Goal: Task Accomplishment & Management: Manage account settings

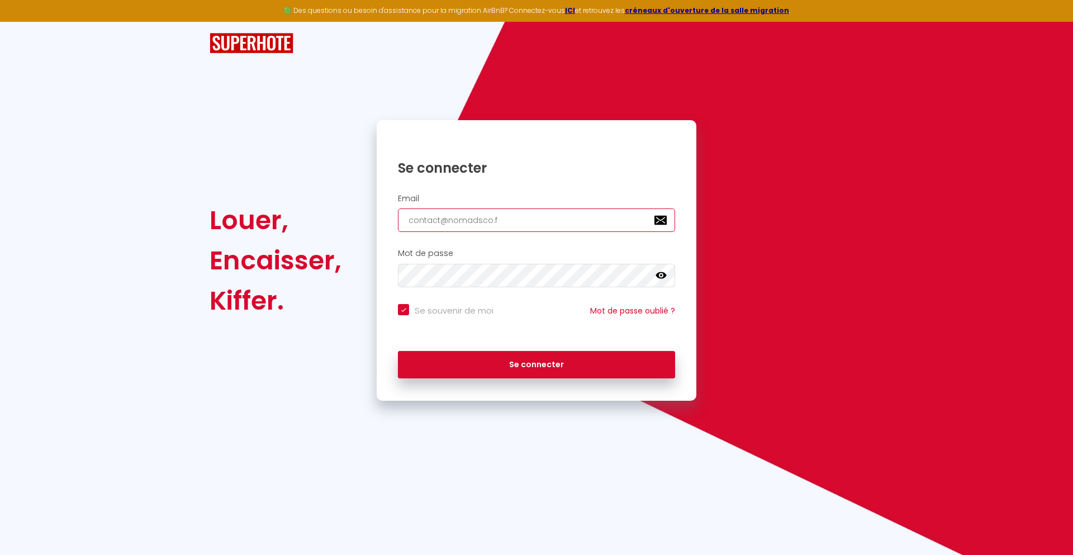
type input "[EMAIL_ADDRESS][DOMAIN_NAME]"
checkbox input "true"
type input "[EMAIL_ADDRESS][DOMAIN_NAME]"
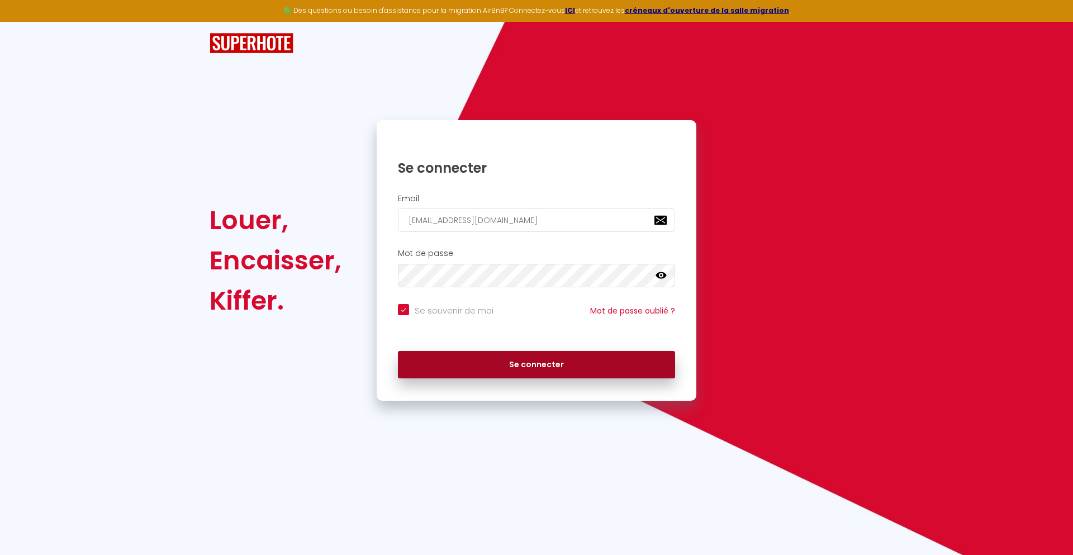
click at [537, 364] on button "Se connecter" at bounding box center [536, 365] width 277 height 28
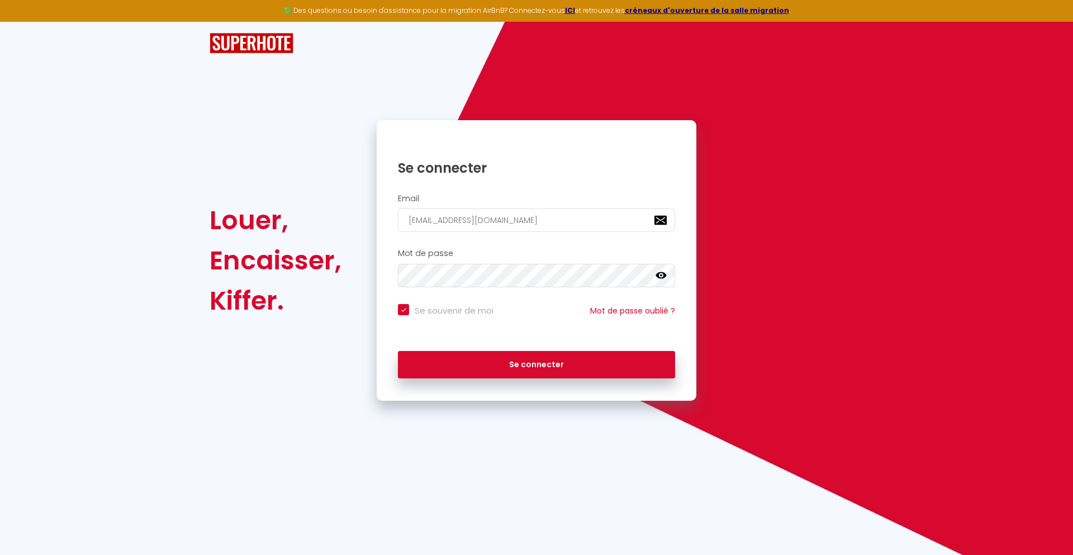
checkbox input "true"
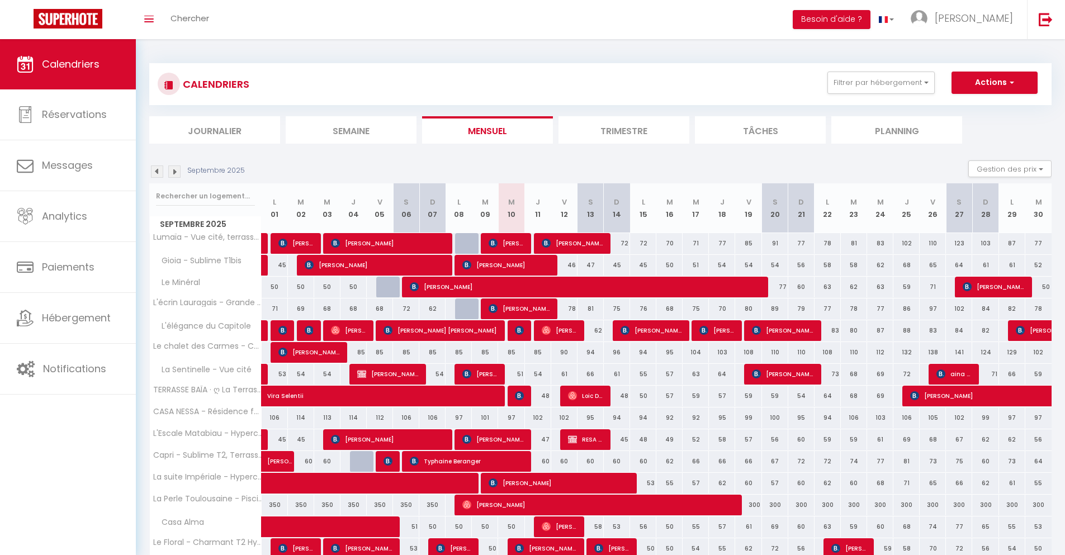
click at [215, 130] on li "Journalier" at bounding box center [214, 129] width 131 height 27
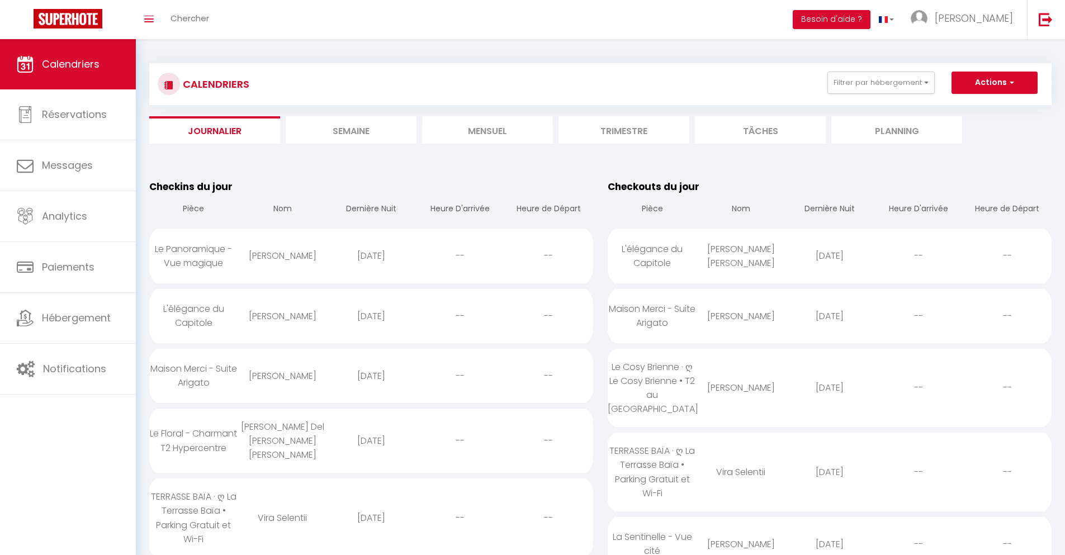
click at [830, 255] on div "[DATE]" at bounding box center [829, 256] width 89 height 36
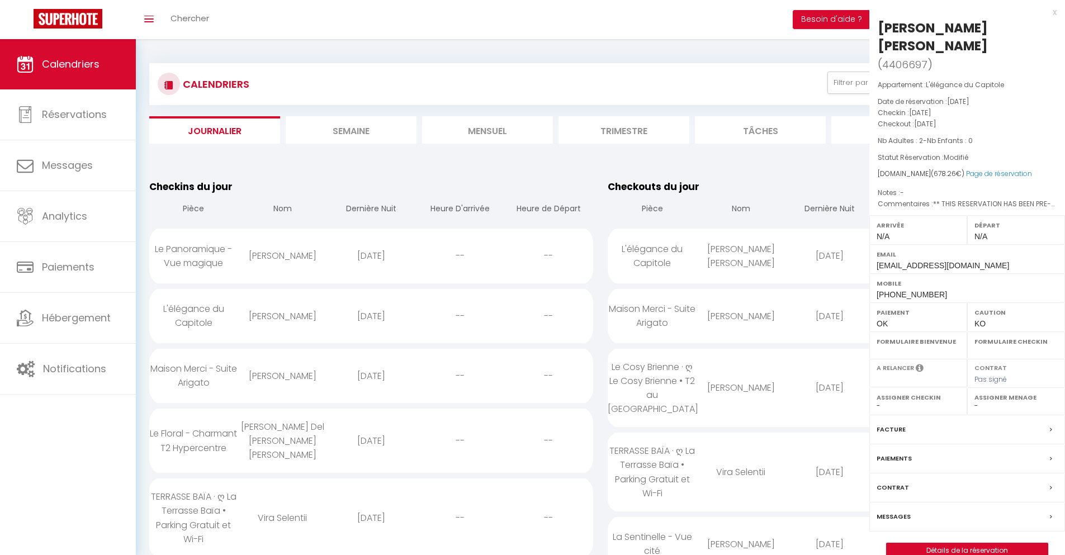
select select "0"
select select "1"
select select
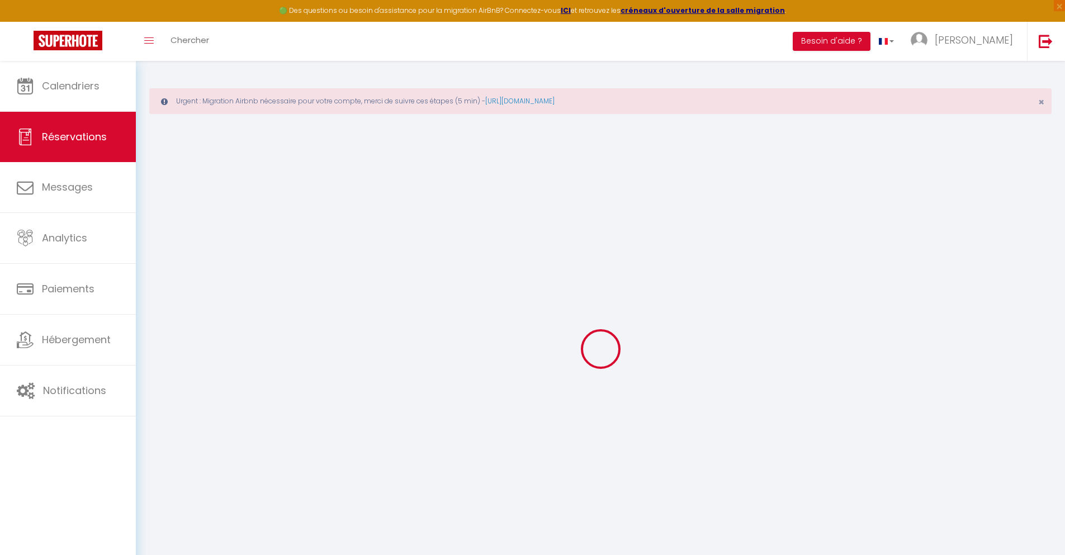
select select
checkbox input "false"
select select
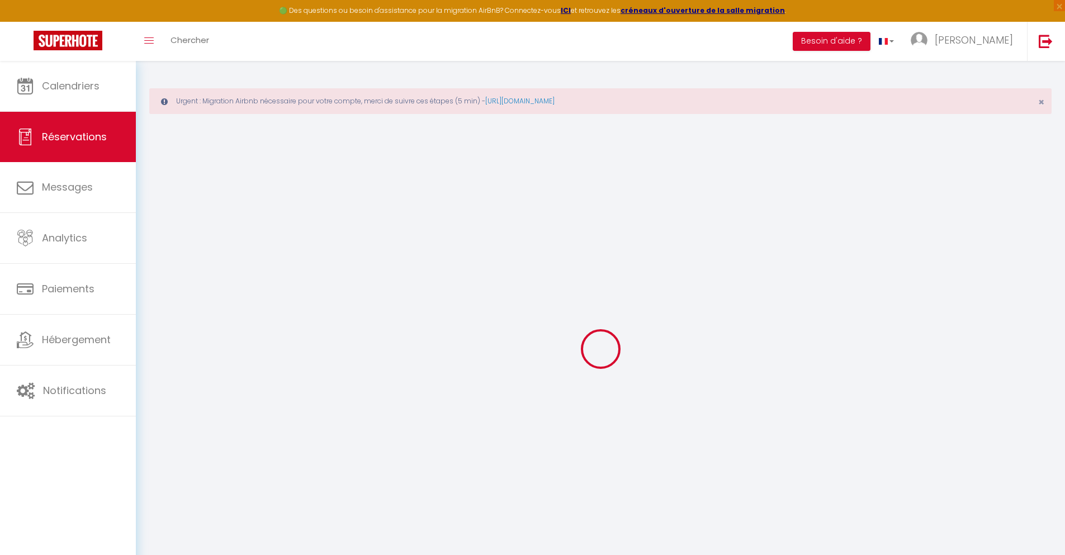
checkbox input "false"
type textarea "** THIS RESERVATION HAS BEEN PRE-PAID ** Reservation has a cancellation grace p…"
type input "31"
type input "39.76"
select select
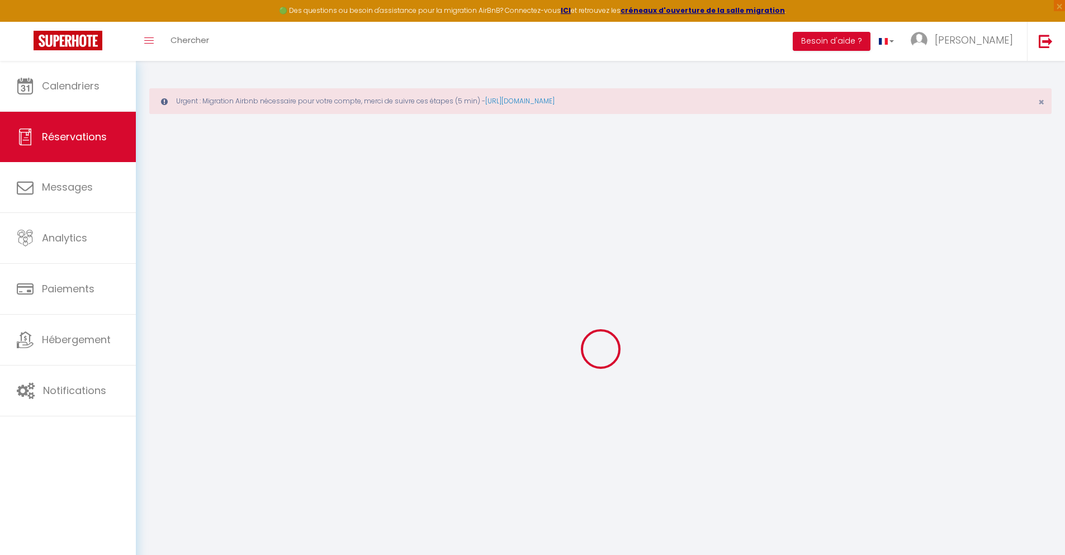
select select
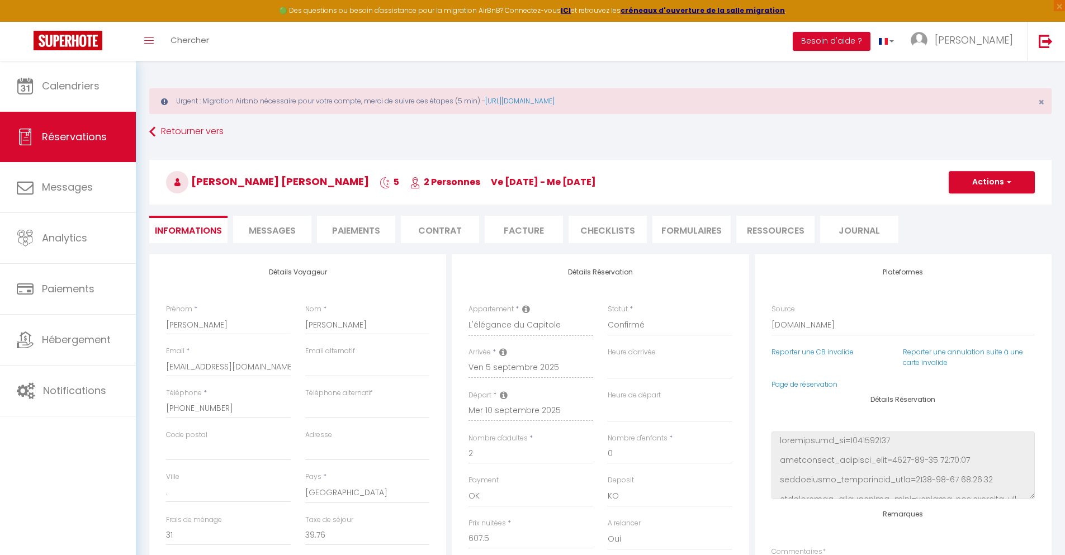
checkbox input "false"
select select
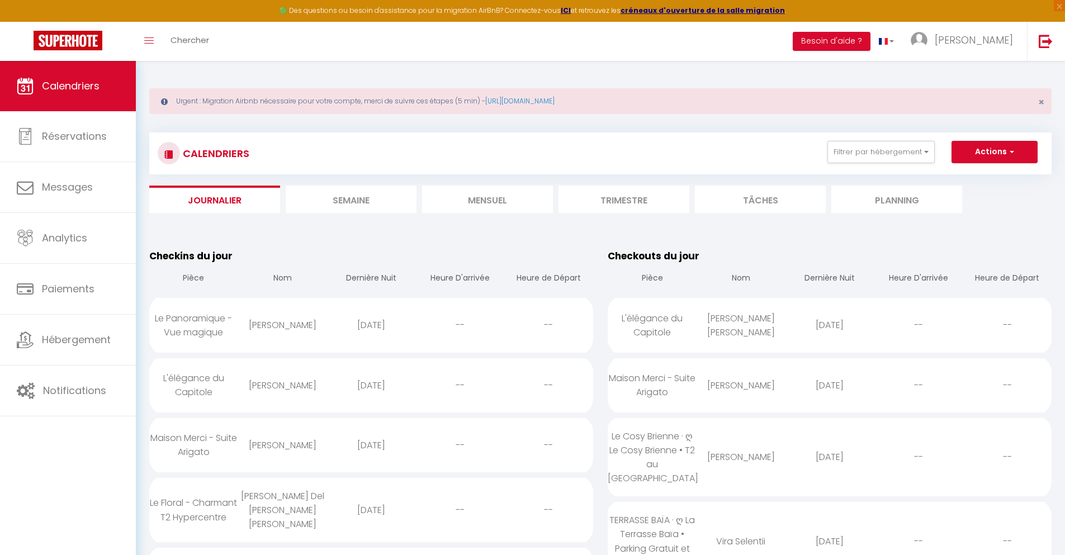
click at [830, 385] on div "[DATE]" at bounding box center [829, 385] width 89 height 36
select select "0"
select select "1"
select select
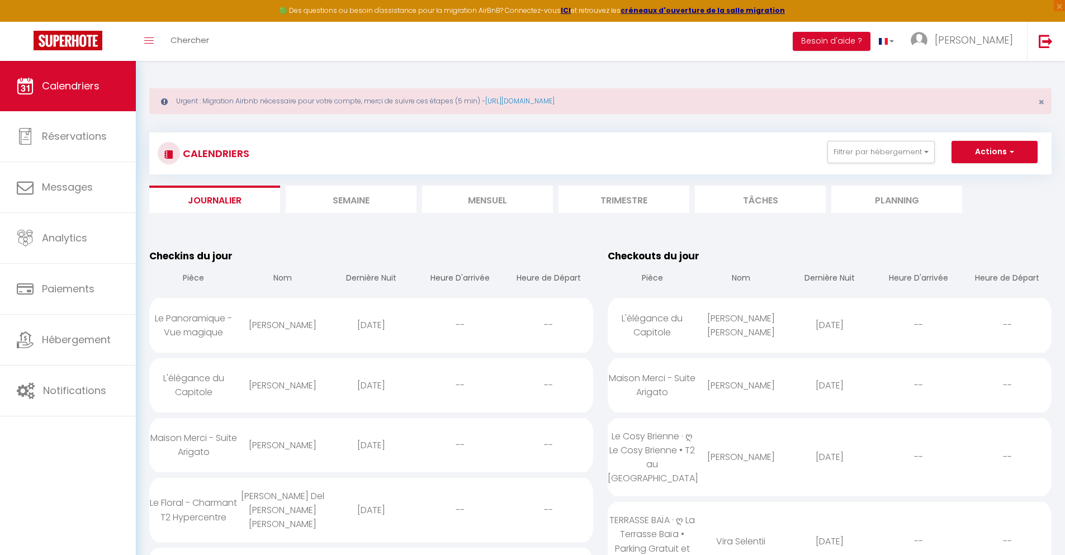
select select
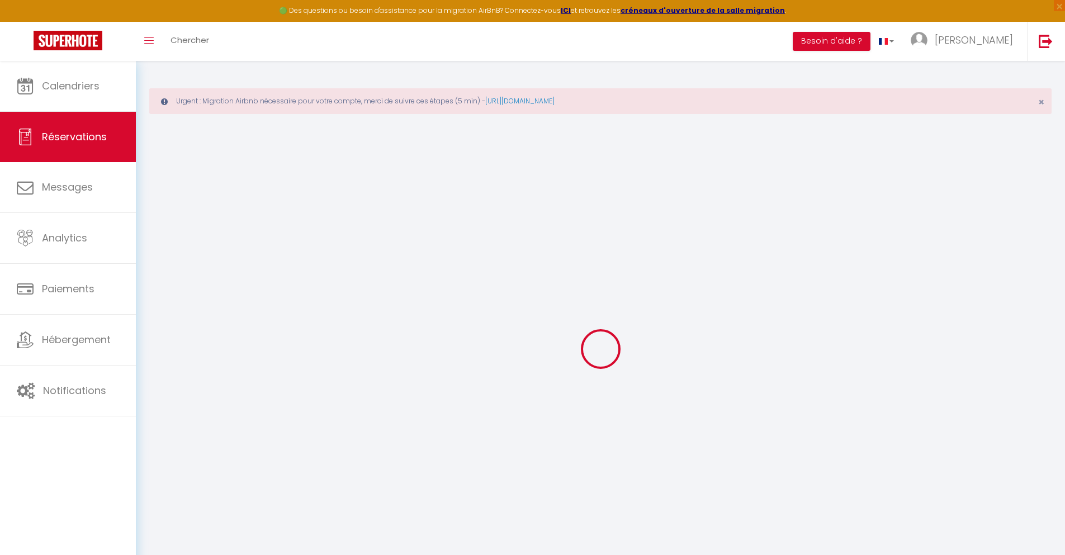
type input "[PERSON_NAME]"
type input "[EMAIL_ADDRESS][DOMAIN_NAME]"
type input "[PHONE_NUMBER]"
type input "."
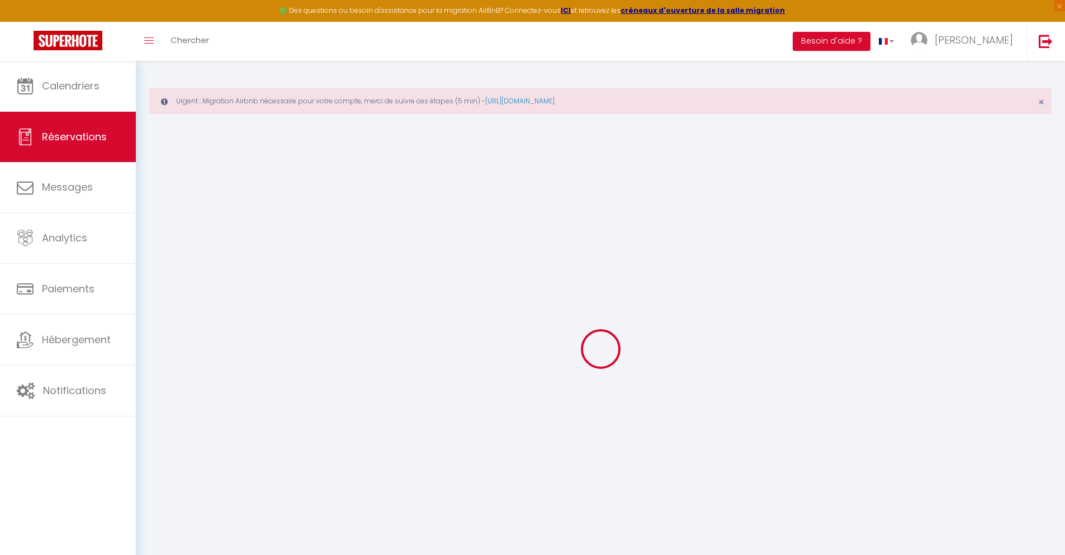
select select "ES"
type input "10.33"
type input "0.88"
select select "36906"
select select "1"
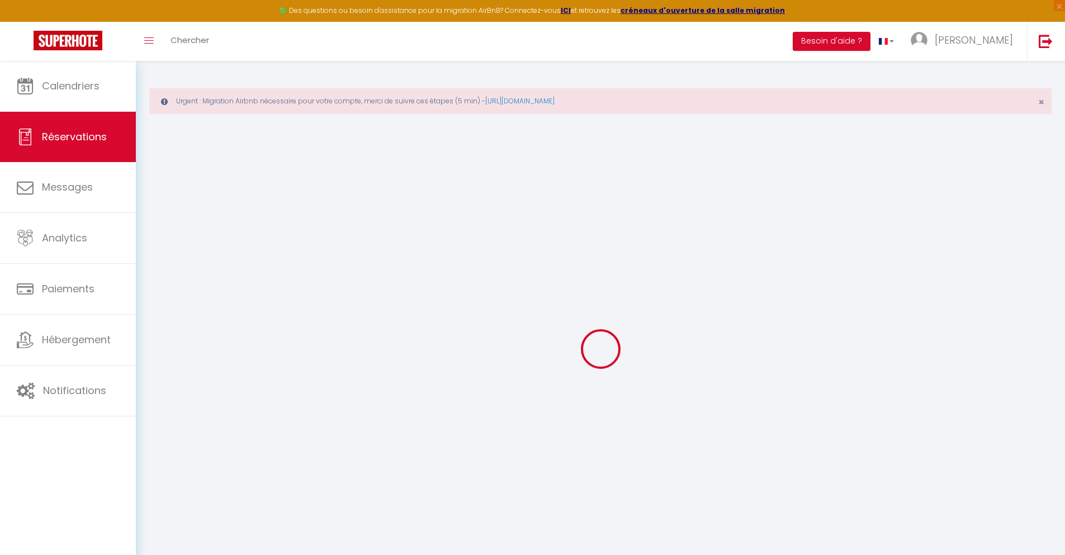
select select
type input "2"
select select "12"
select select
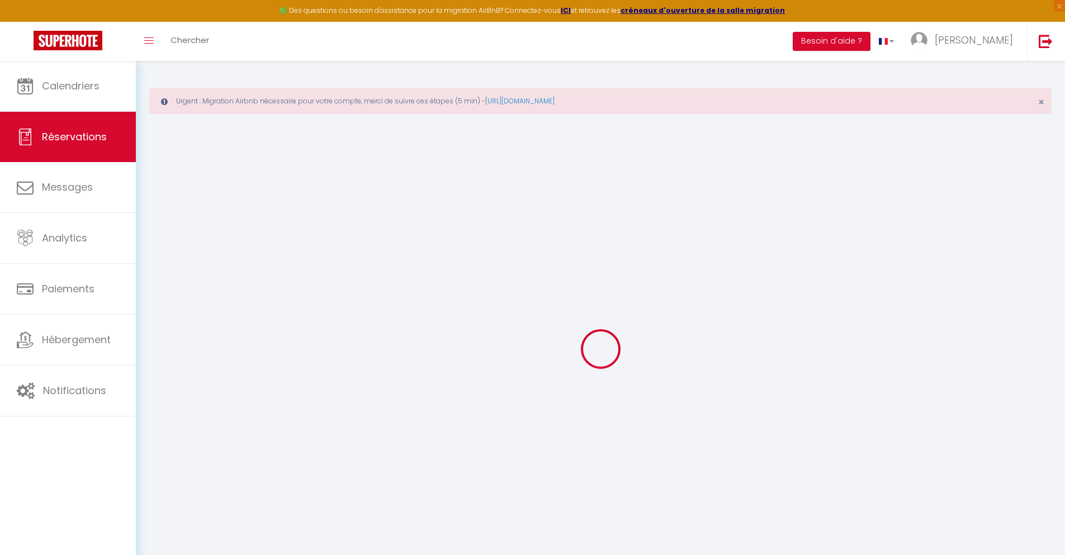
type input "30.78"
checkbox input "false"
type input "0"
select select "2"
type input "0"
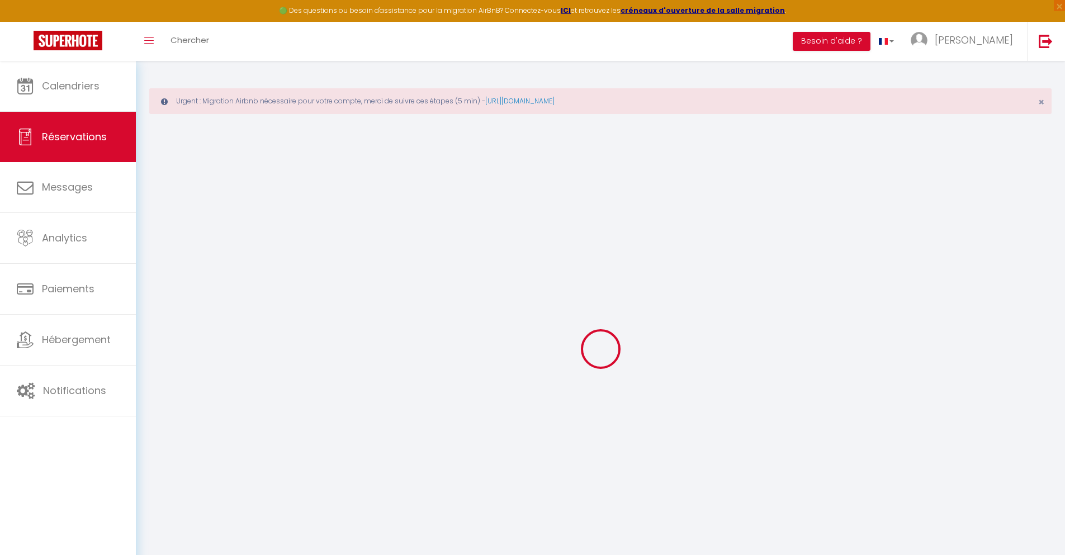
type input "0"
select select
select select "14"
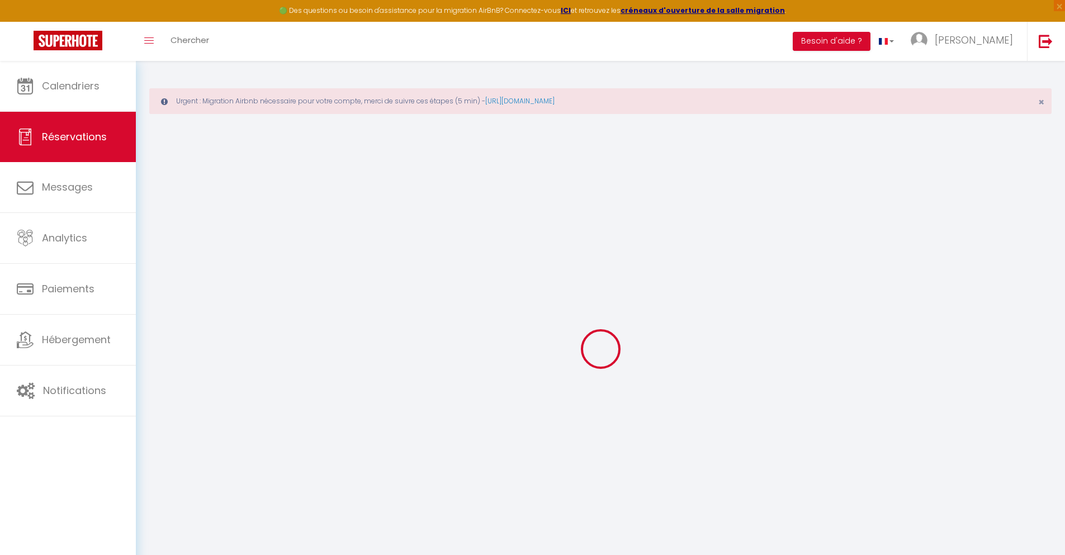
checkbox input "false"
select select
checkbox input "false"
select select
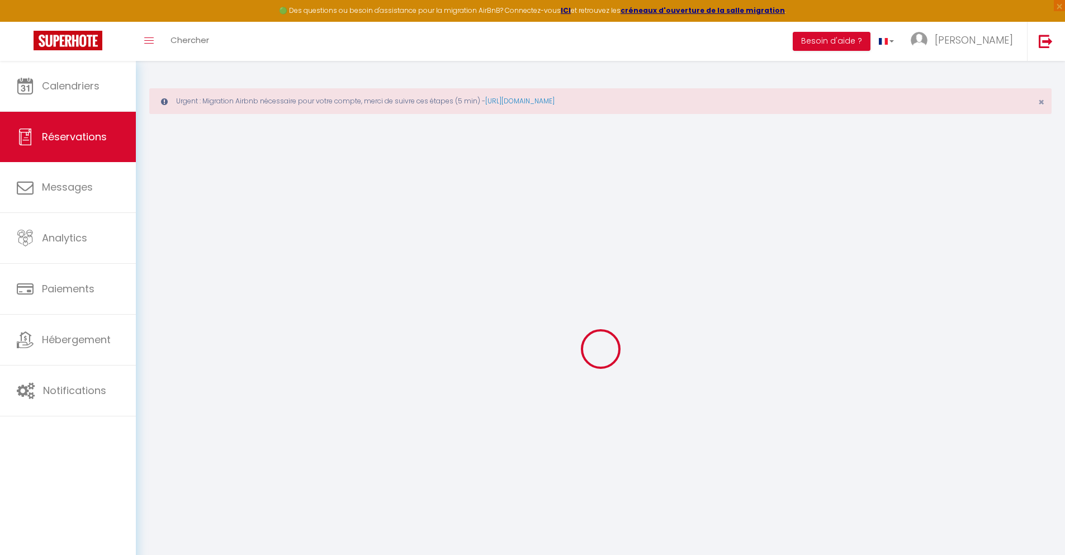
select select
checkbox input "false"
type textarea "** THIS RESERVATION HAS BEEN PRE-PAID ** BOOKING NOTE : Payment charge is EUR 0…"
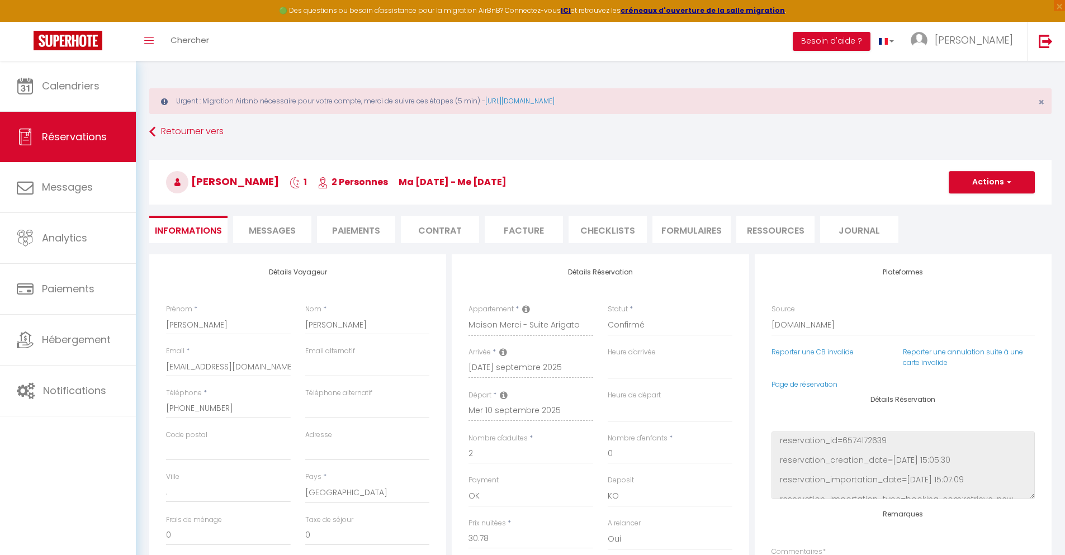
type input "30"
type input "2.01"
select select
checkbox input "false"
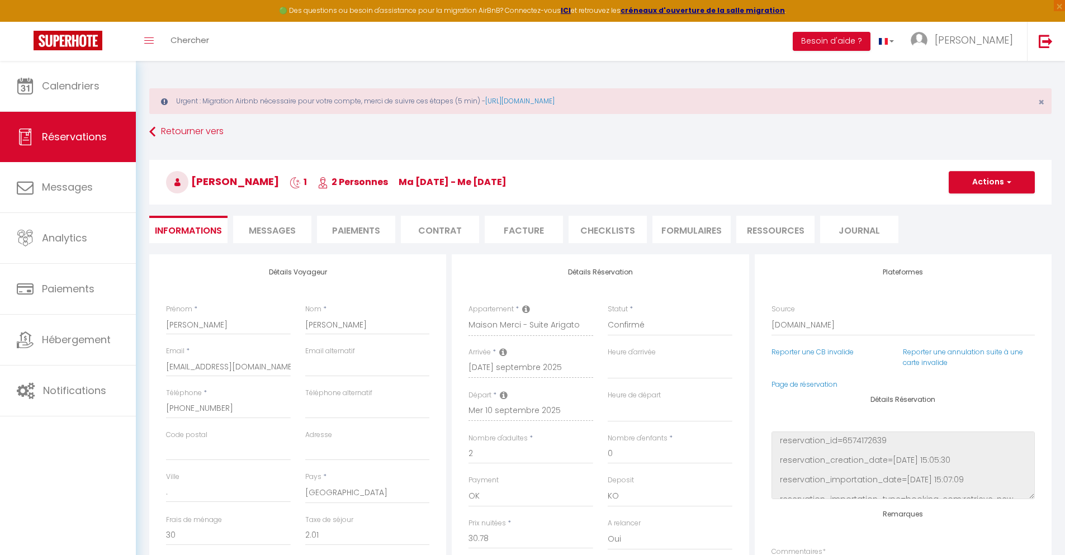
select select
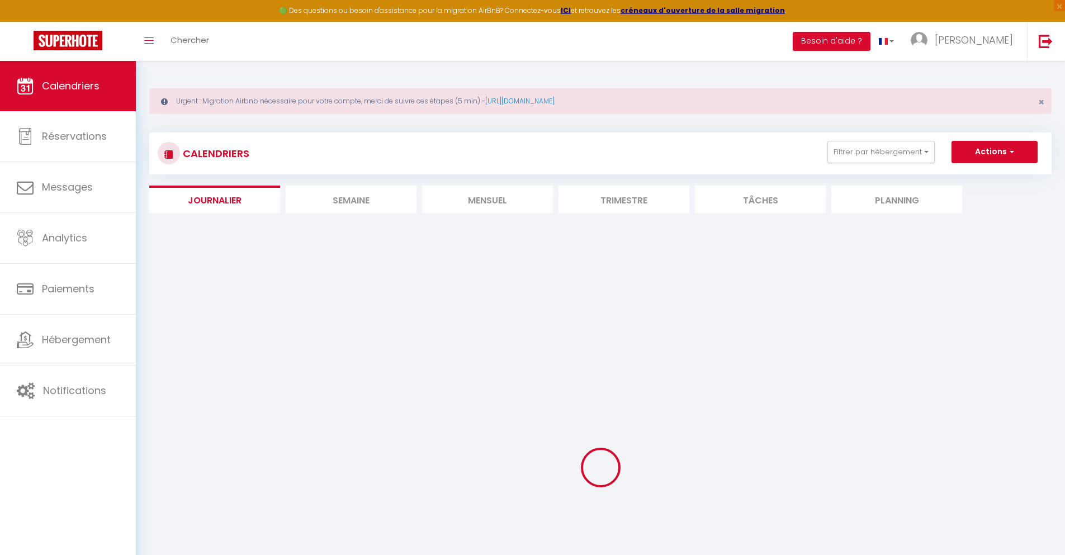
select select
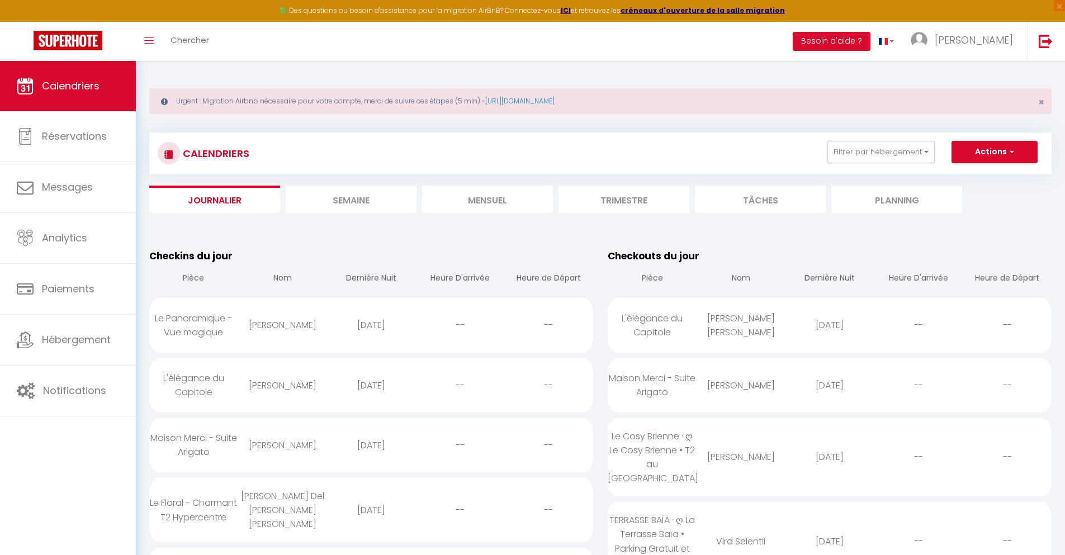
click at [830, 457] on div "[DATE]" at bounding box center [829, 457] width 89 height 36
select select "0"
select select "1"
select select
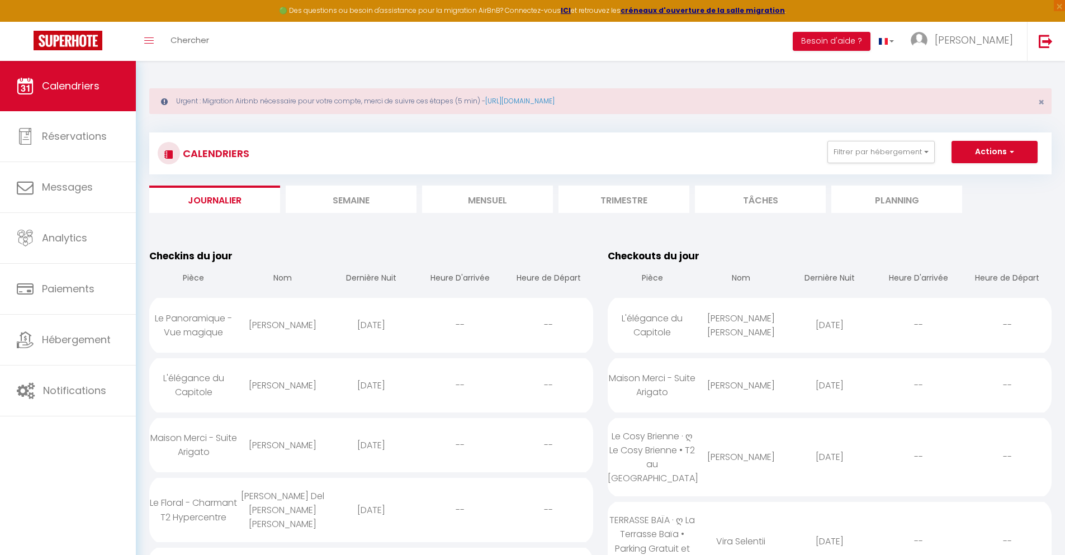
select select
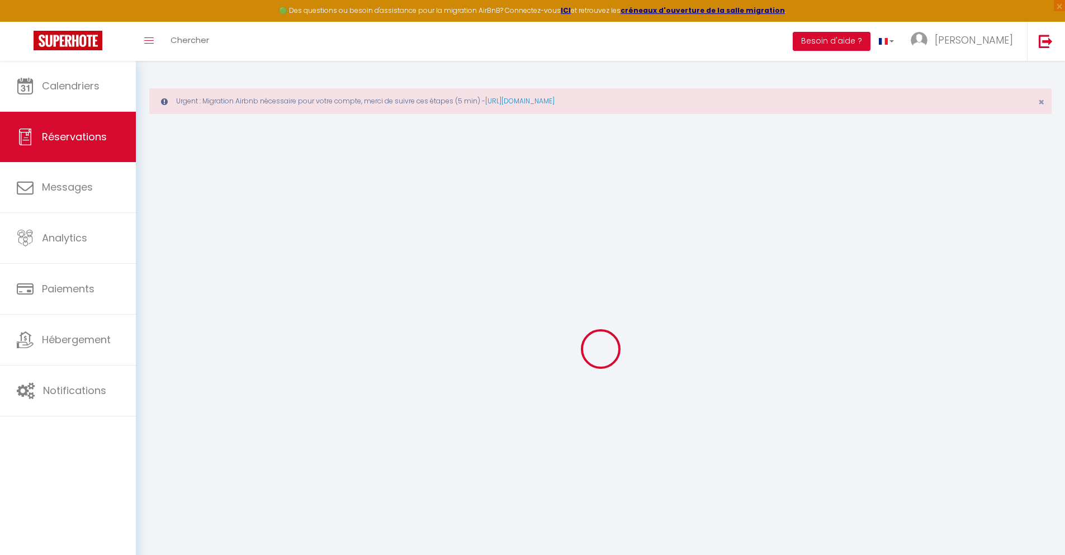
type input "[PERSON_NAME]"
type input "Canovas"
type input "[EMAIL_ADDRESS][DOMAIN_NAME]"
type input "[PHONE_NUMBER]"
type input "."
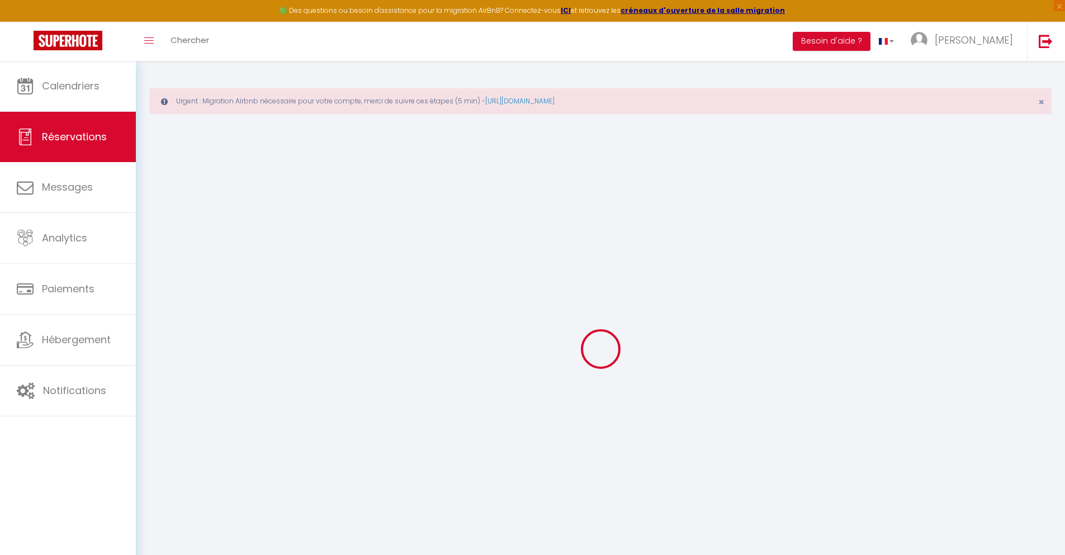
select select "FR"
type input "14.1"
type input "1.2"
select select "41110"
select select "1"
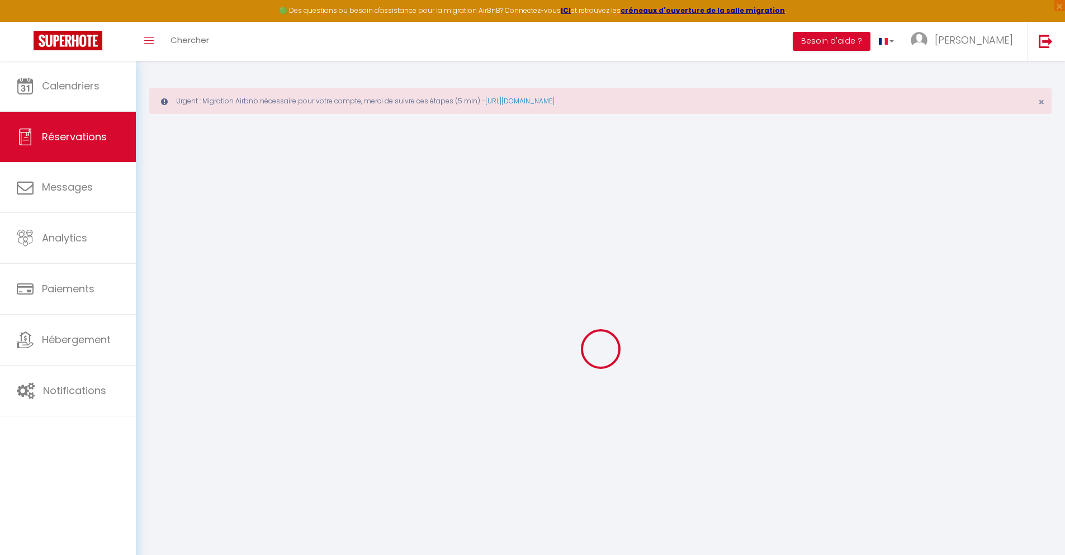
select select
type input "1"
select select "12"
select select
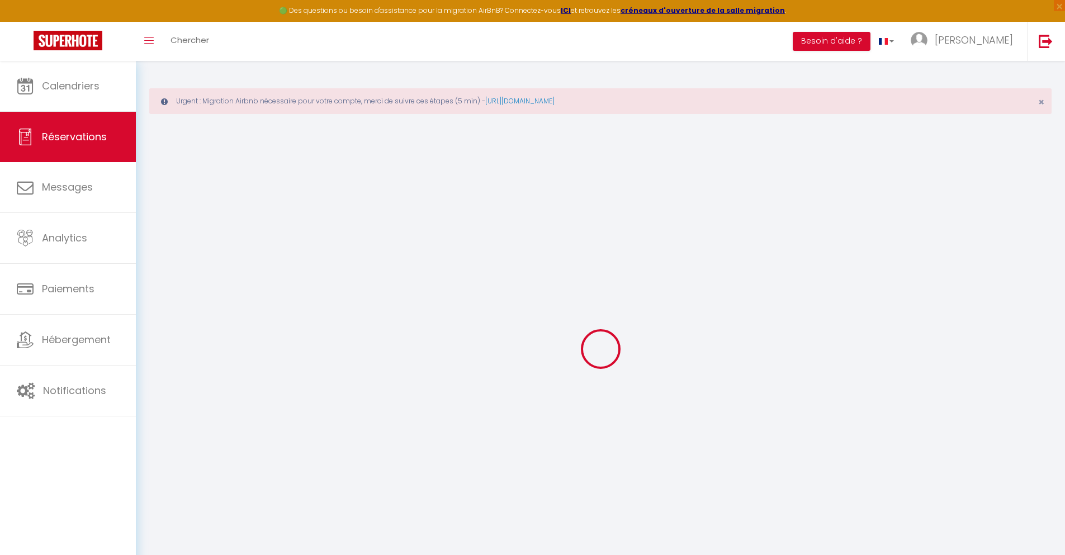
type input "42.93"
checkbox input "false"
type input "0"
select select "2"
type input "0"
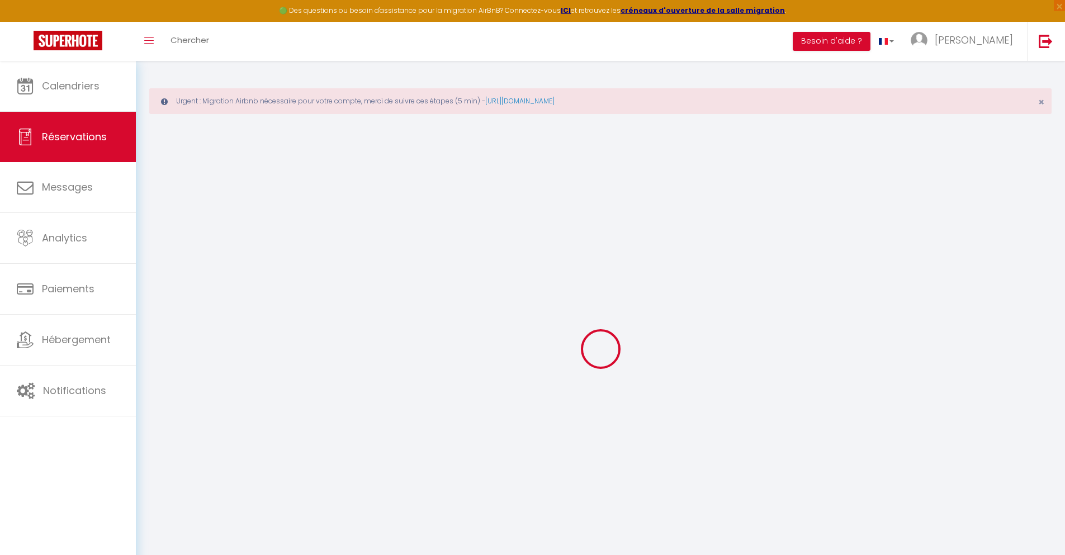
type input "0"
select select
select select "14"
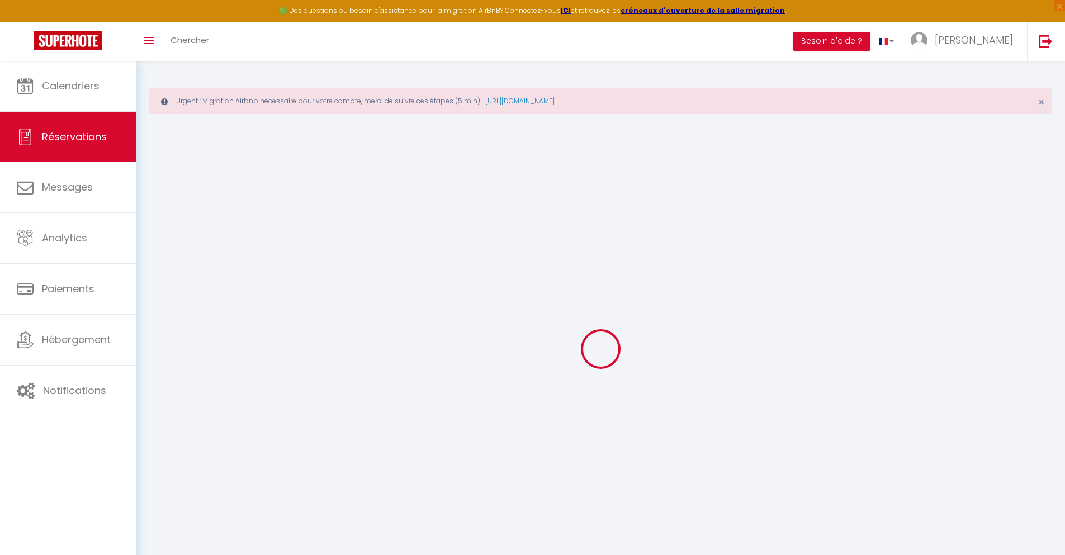
checkbox input "false"
select select
checkbox input "false"
select select
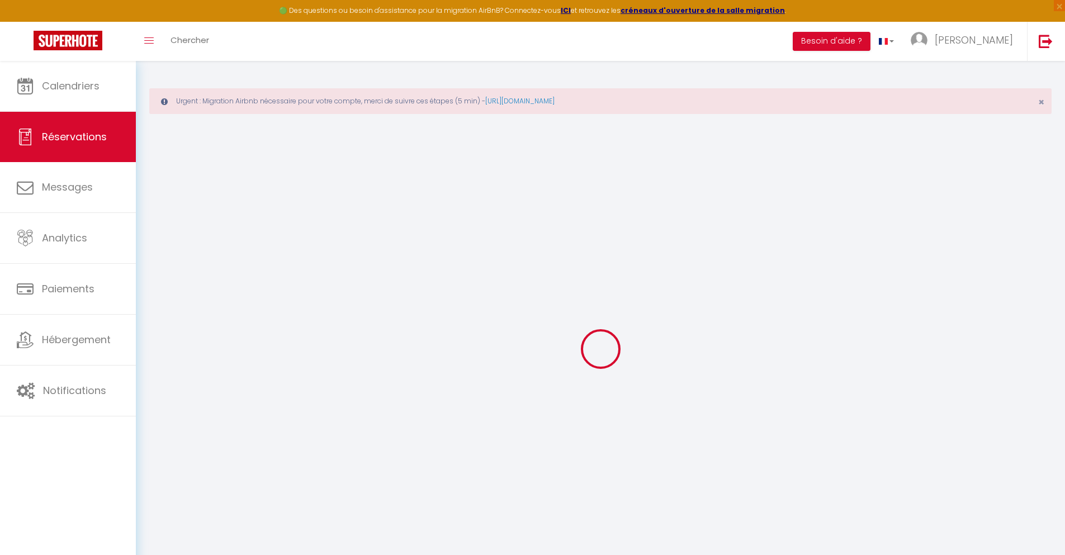
select select
checkbox input "false"
type textarea "** THIS RESERVATION HAS BEEN PRE-PAID ** BOOKING NOTE : Payment charge is EUR 1…"
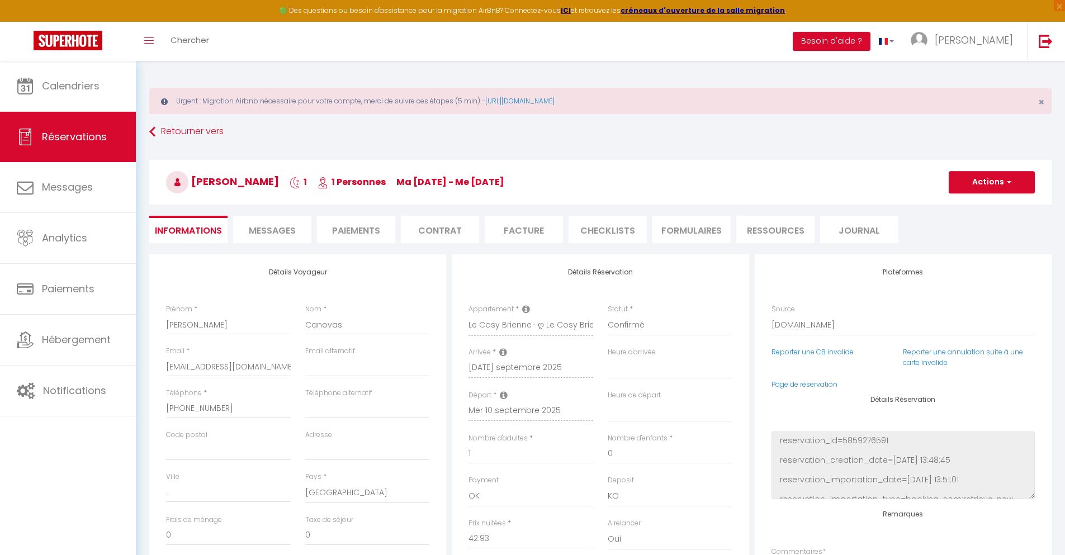
type input "40"
type input "3.09"
select select
checkbox input "false"
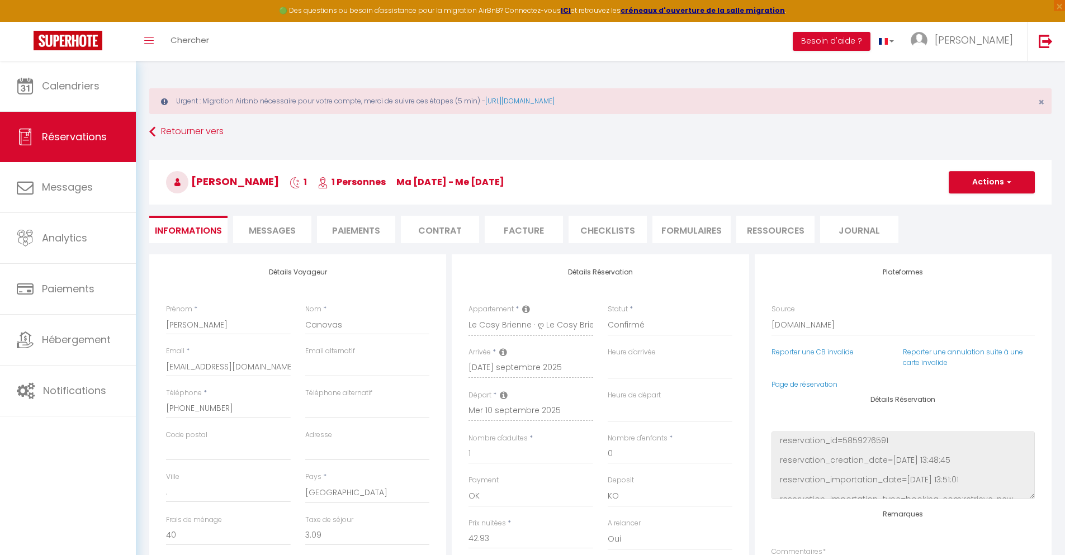
select select
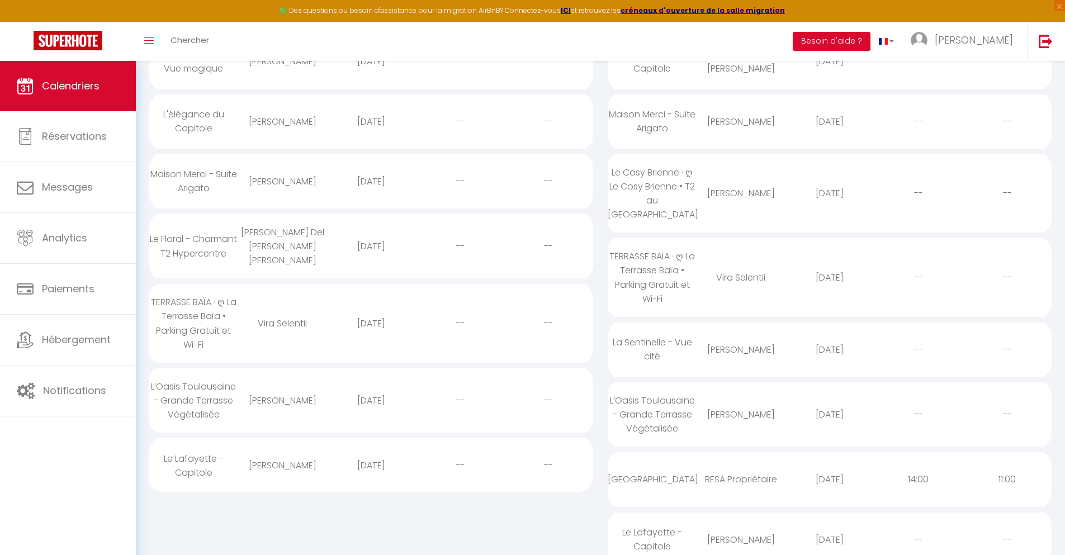
scroll to position [29, 0]
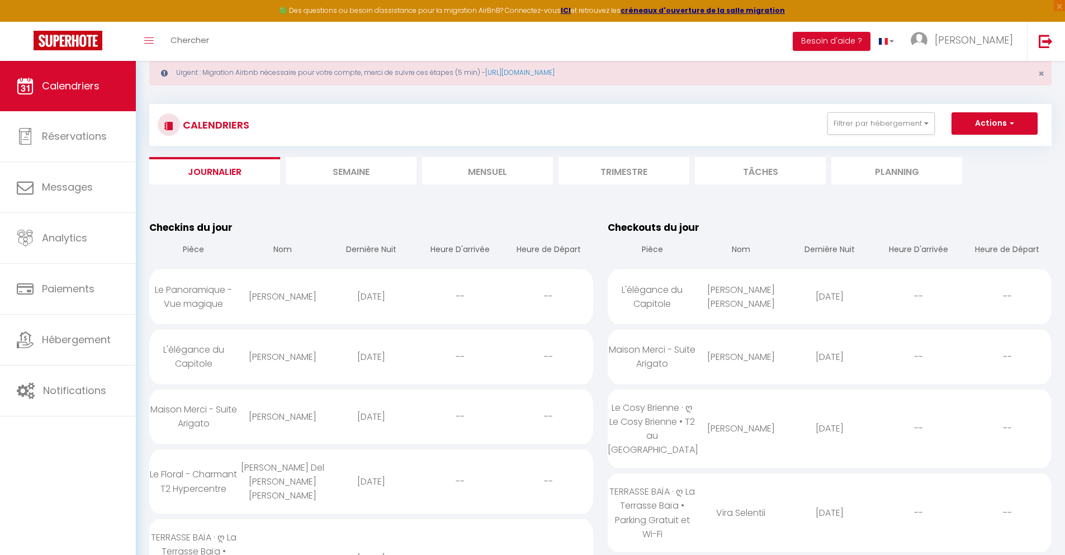
click at [830, 513] on div "[DATE]" at bounding box center [829, 513] width 89 height 36
select select "0"
select select "1"
select select
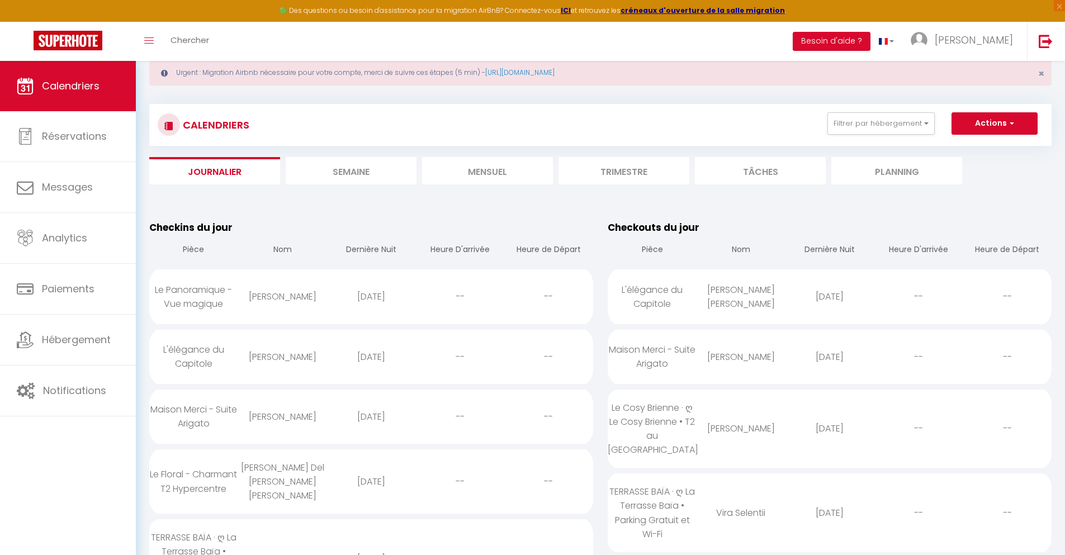
select select
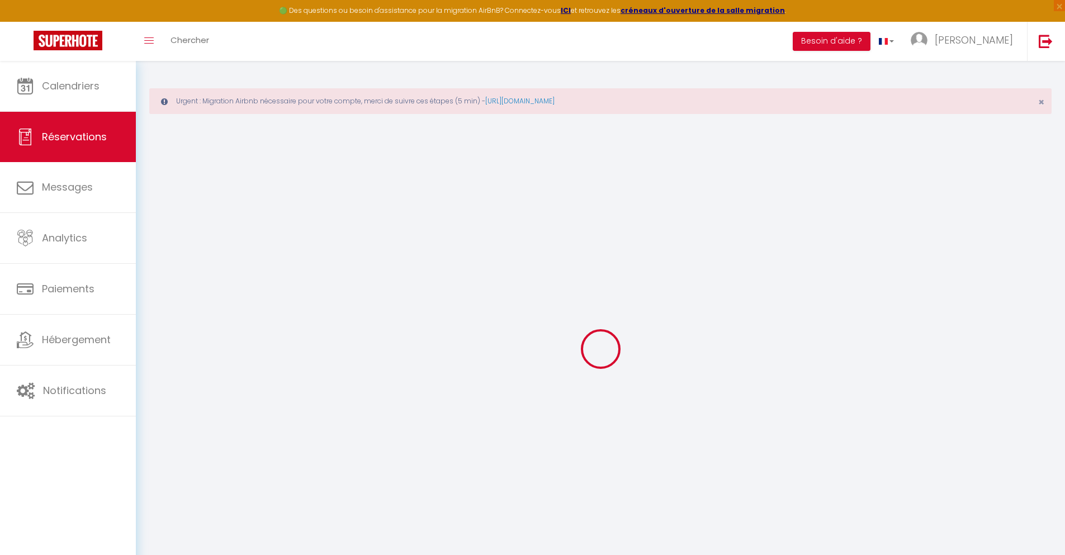
select select
checkbox input "false"
select select
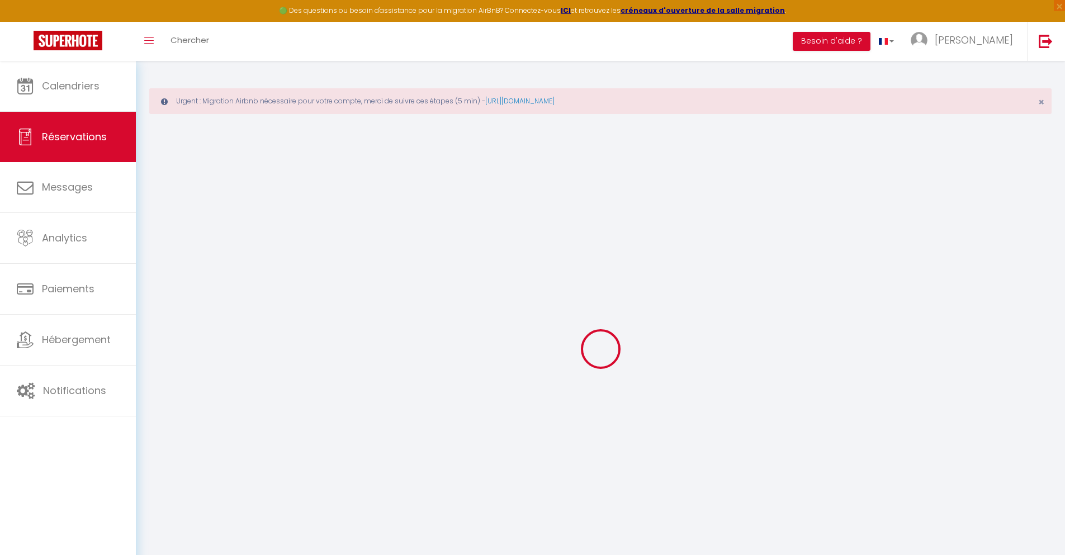
checkbox input "false"
type textarea "** THIS RESERVATION HAS BEEN PRE-PAID ** BOOKING NOTE : Payment charge is EUR 9…"
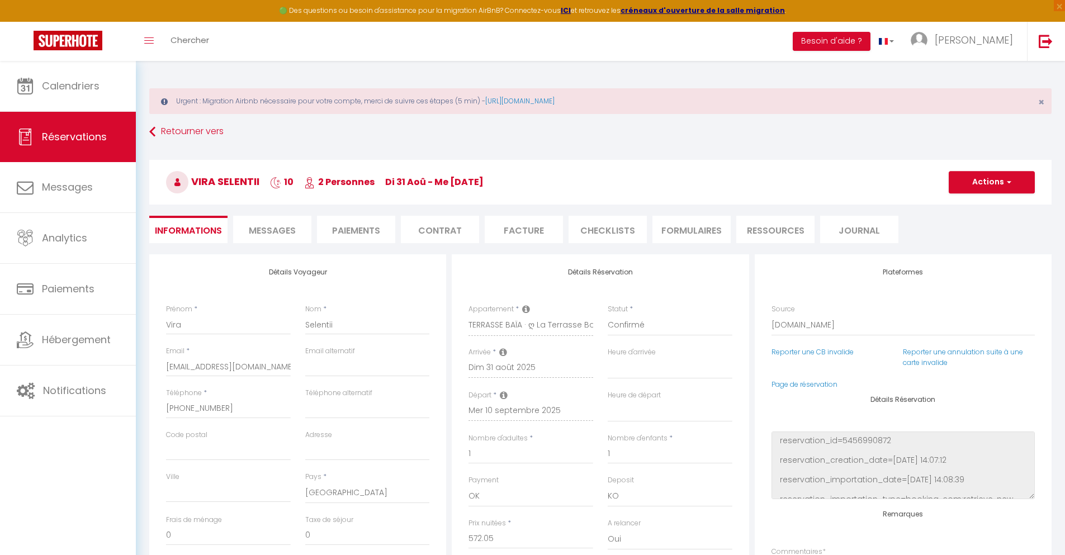
type input "40"
type input "37.44"
select select
checkbox input "false"
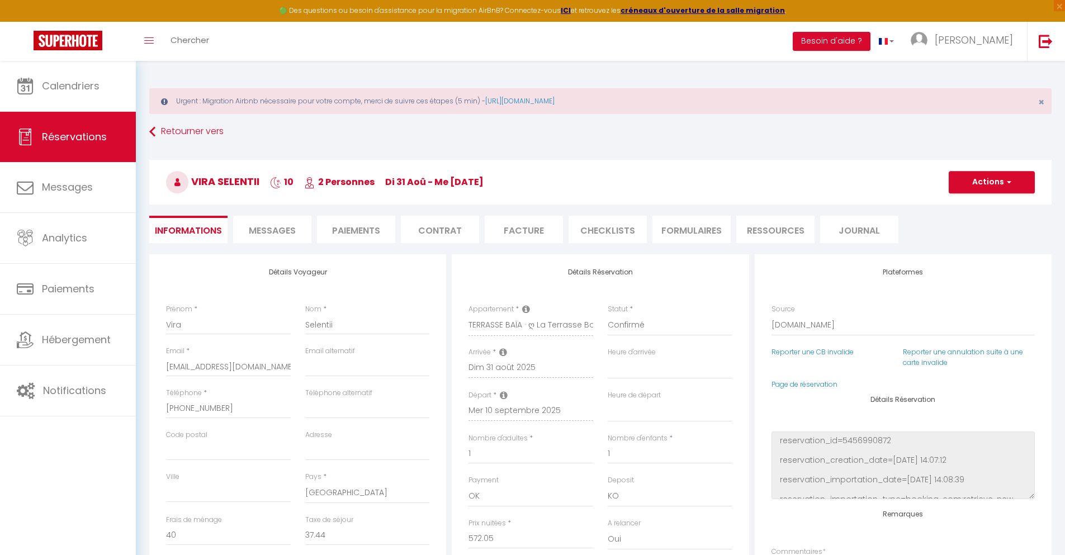
select select
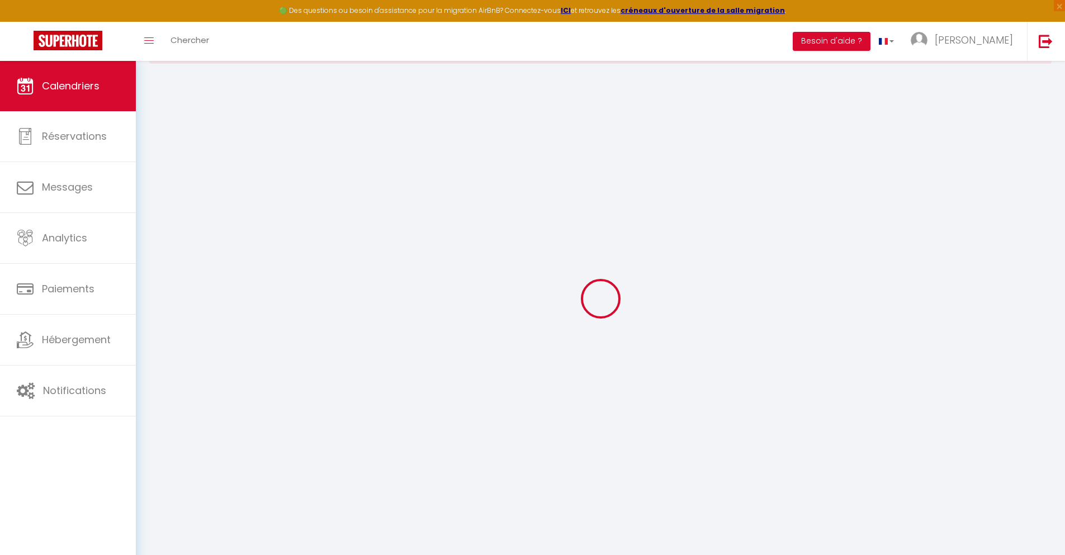
select select
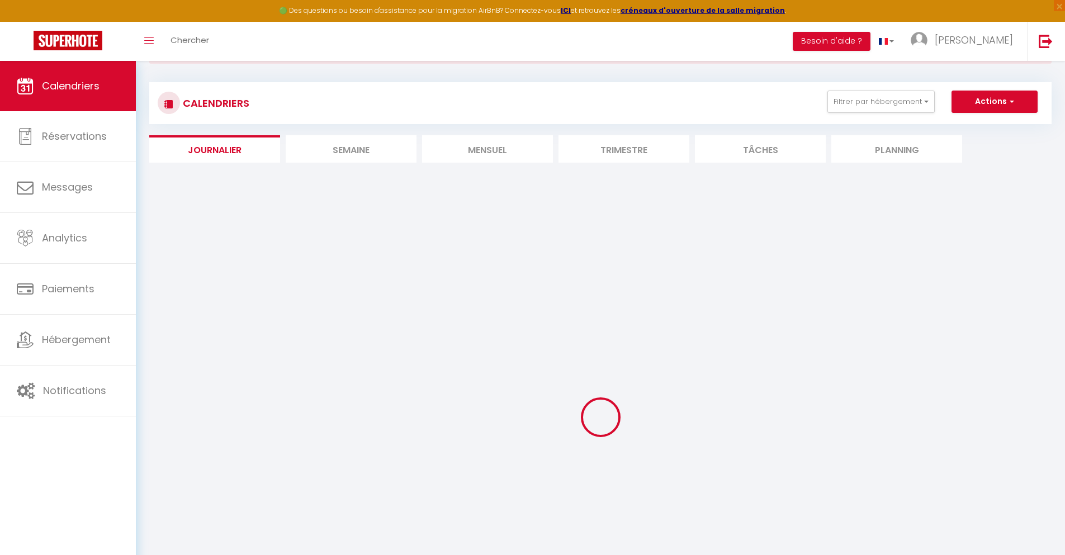
select select
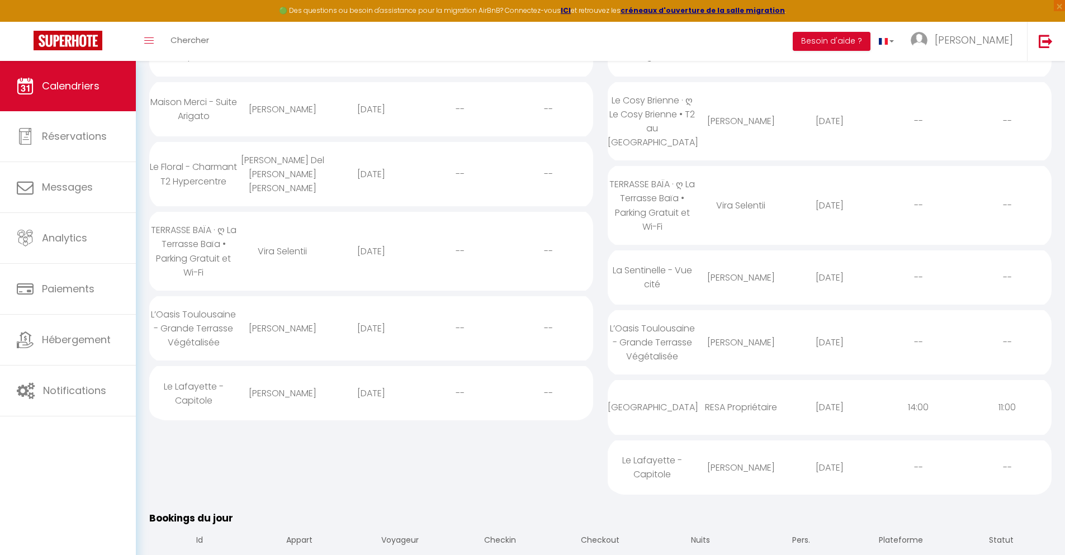
scroll to position [88, 0]
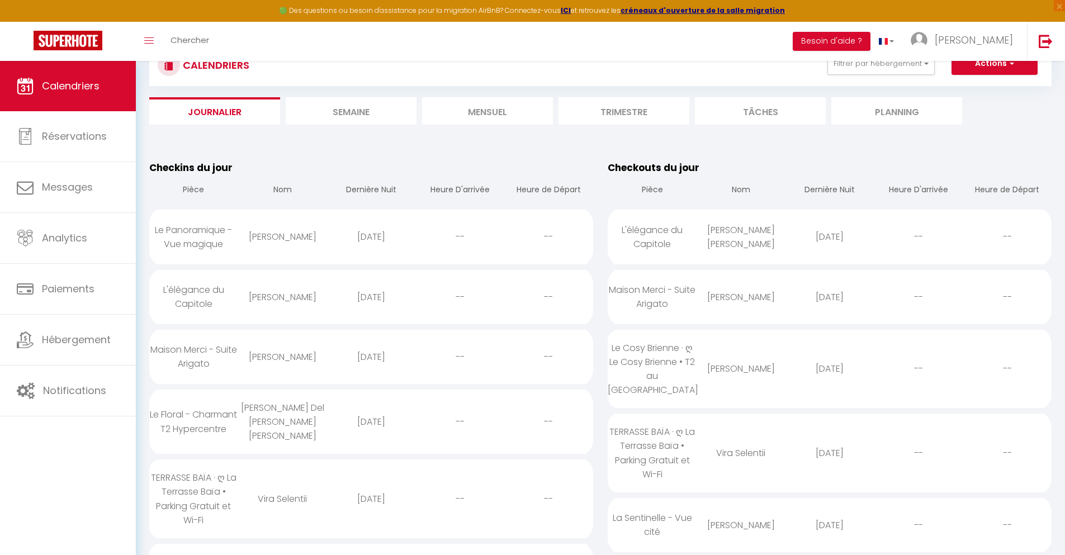
click at [830, 525] on div "[DATE]" at bounding box center [829, 525] width 89 height 36
select select "0"
select select "1"
select select
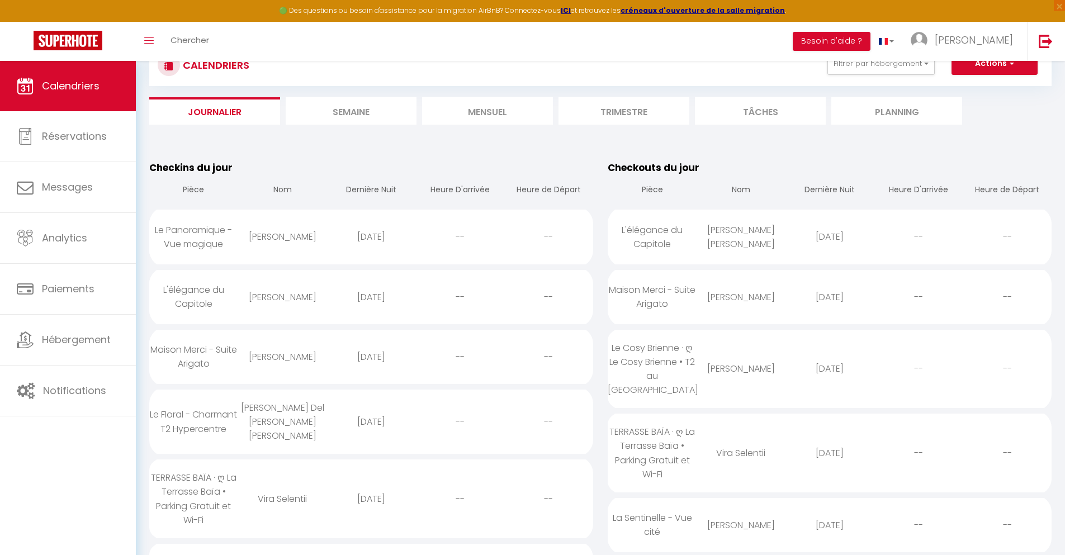
select select
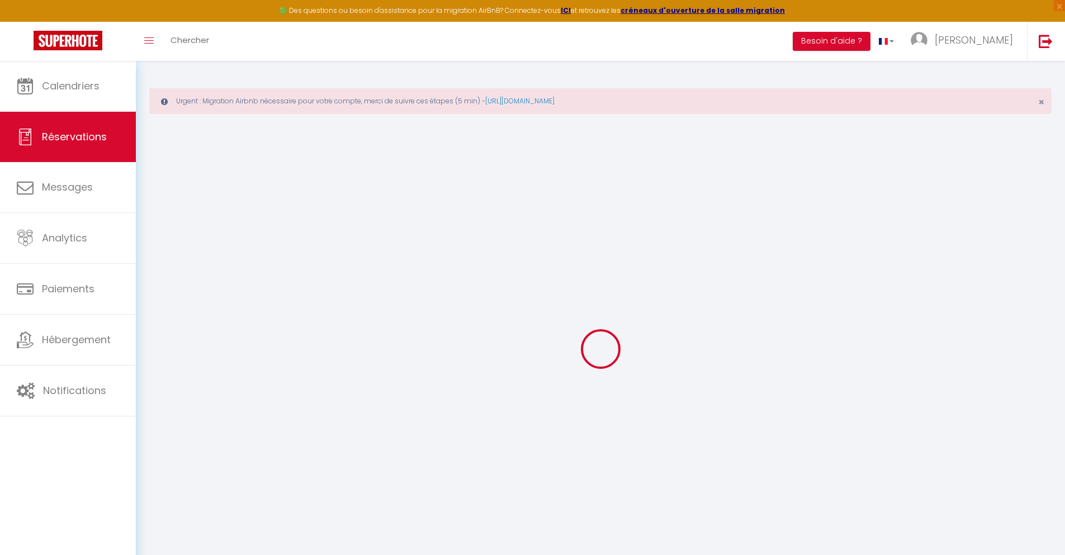
select select
checkbox input "false"
select select
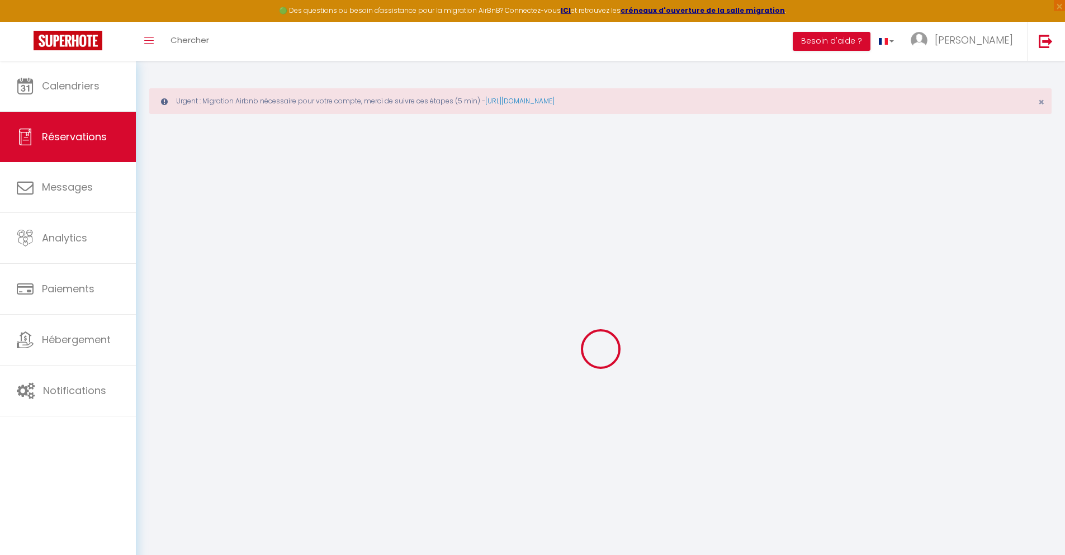
checkbox input "false"
type textarea "** THIS RESERVATION HAS BEEN PRE-PAID ** BOOKING NOTE : Payment charge is EUR 2…"
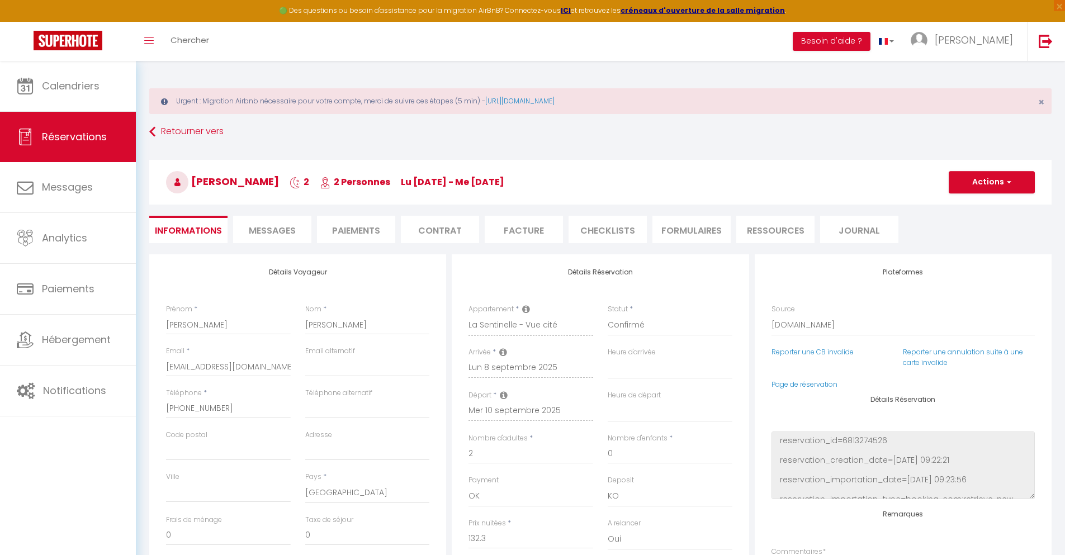
type input "36"
type input "8.66"
select select
checkbox input "false"
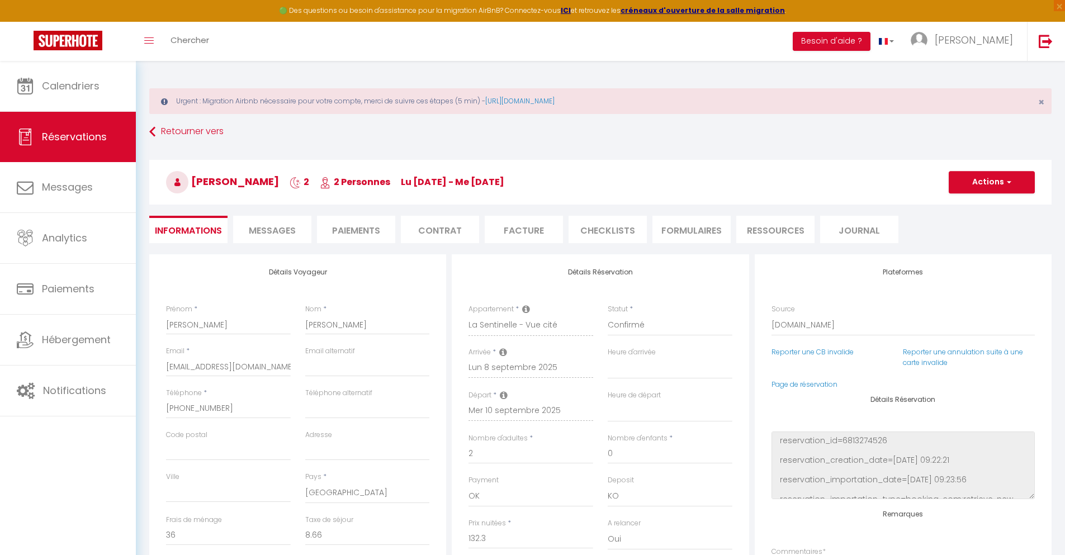
select select
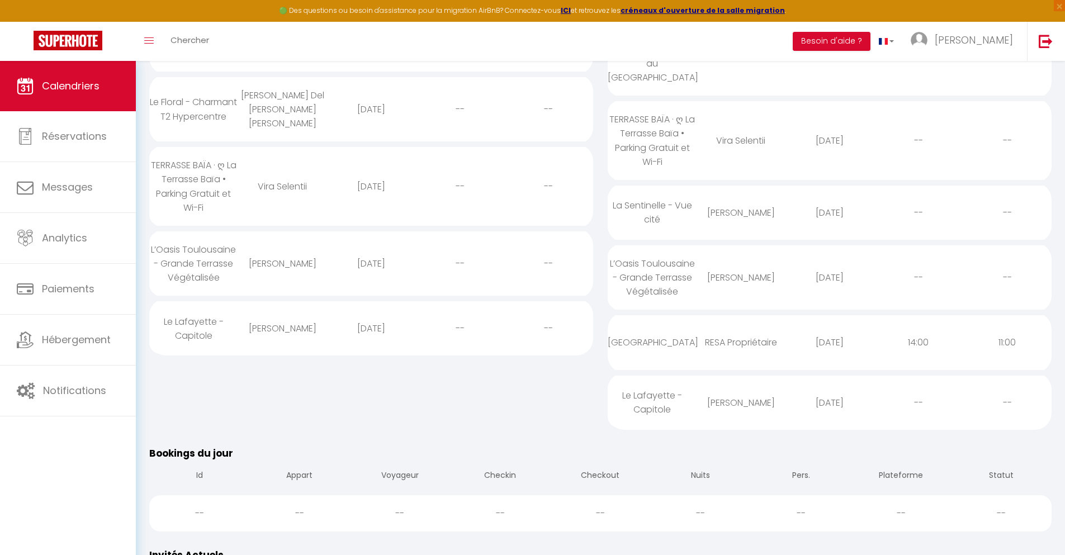
scroll to position [158, 0]
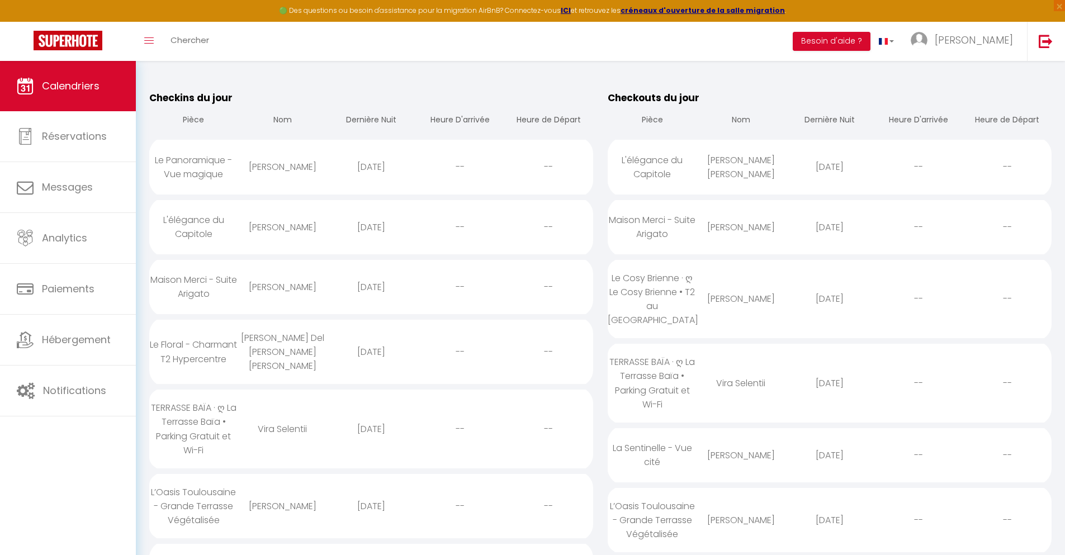
click at [830, 520] on div "[DATE]" at bounding box center [829, 520] width 89 height 36
select select "0"
select select "1"
select select
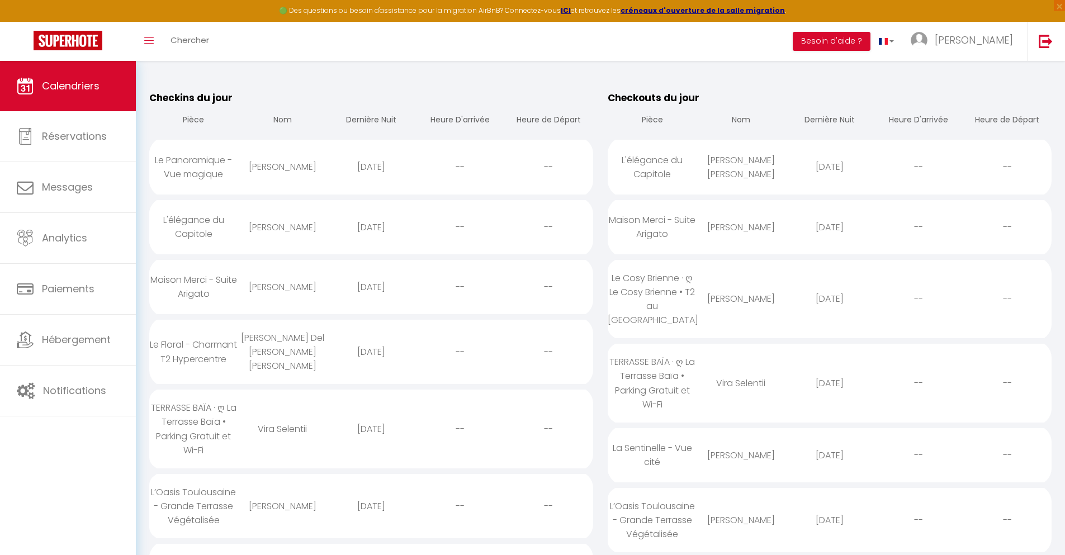
select select
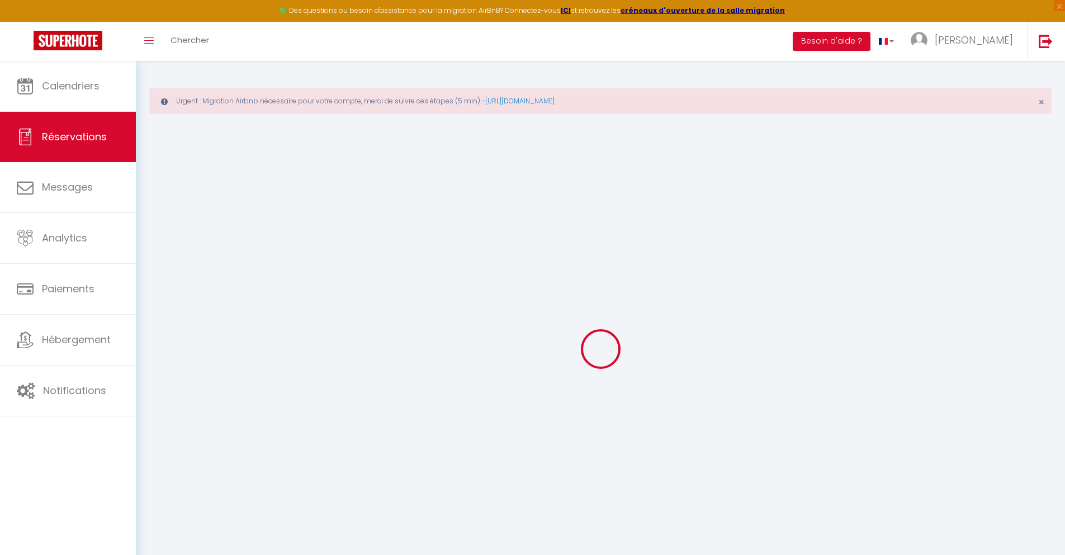
type input "Brice"
type input "[GEOGRAPHIC_DATA]"
type input "[EMAIL_ADDRESS][DOMAIN_NAME]"
type input "[PHONE_NUMBER]"
select select "FR"
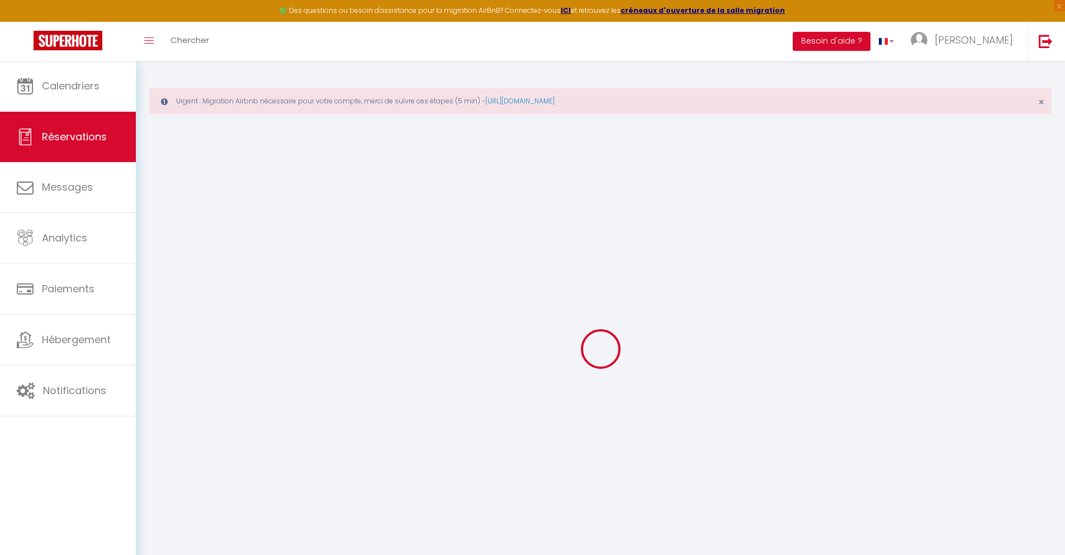
type input "16.71"
type input "1.43"
select select "71820"
select select "1"
select select
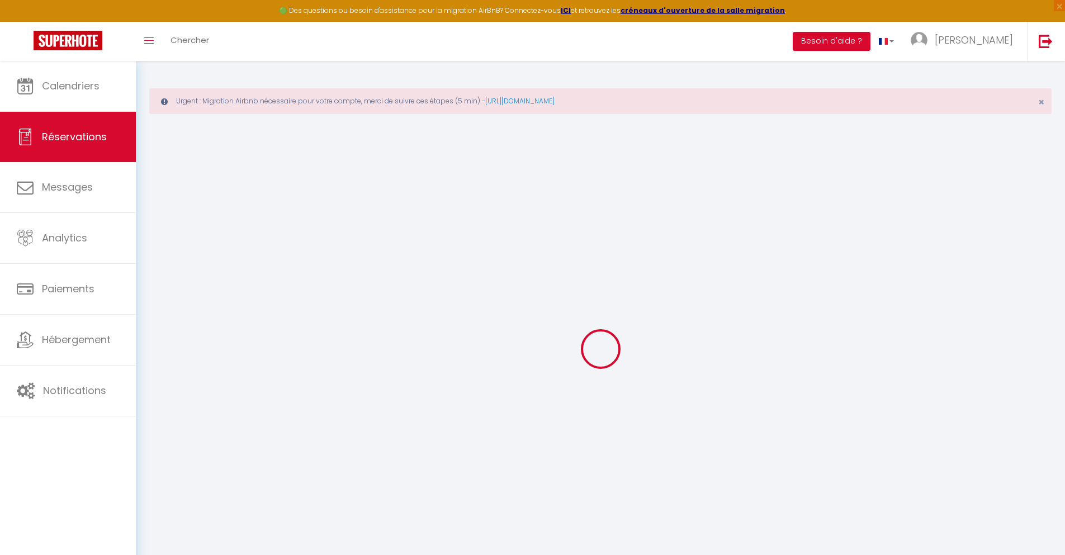
select select
type input "1"
select select "12"
select select
type input "58.32"
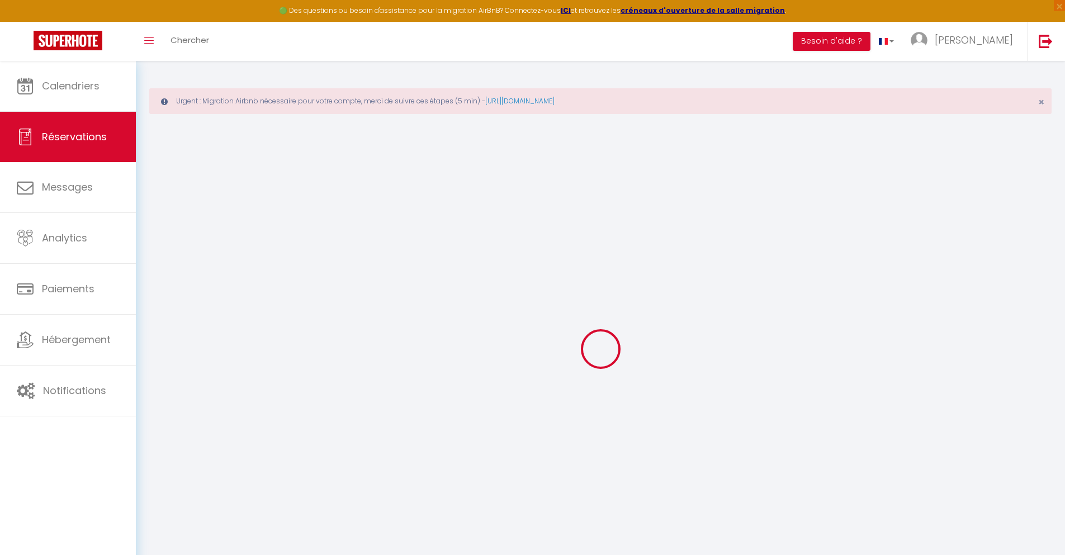
checkbox input "false"
type input "0"
select select "2"
type input "0"
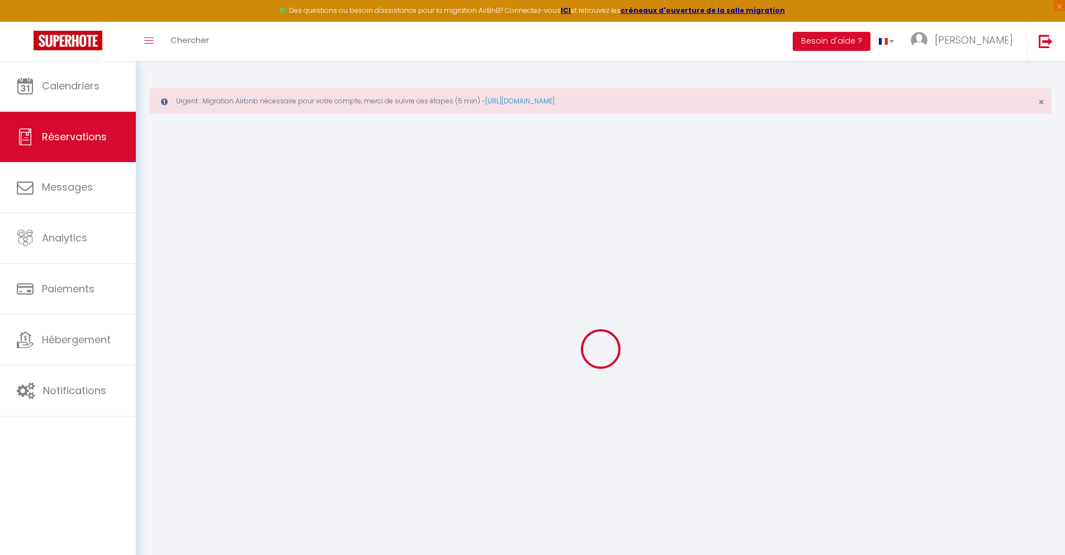
type input "0"
select select
select select "14"
checkbox input "false"
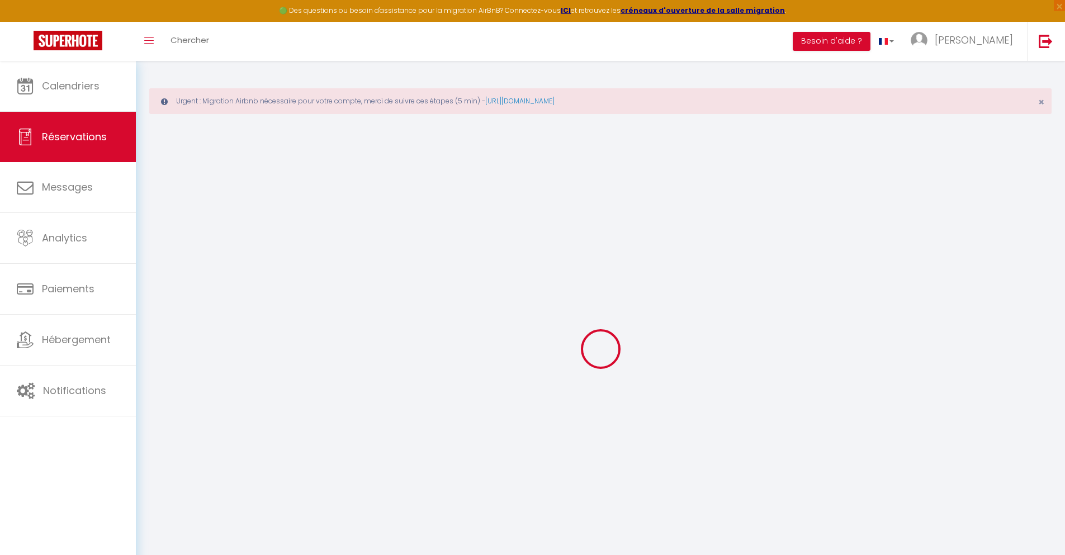
select select
checkbox input "false"
select select
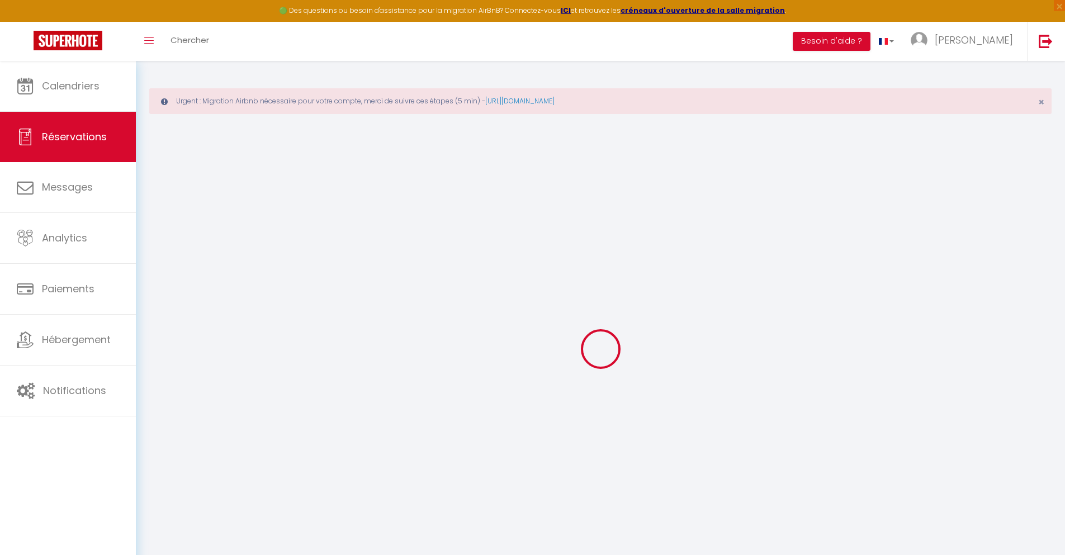
checkbox input "false"
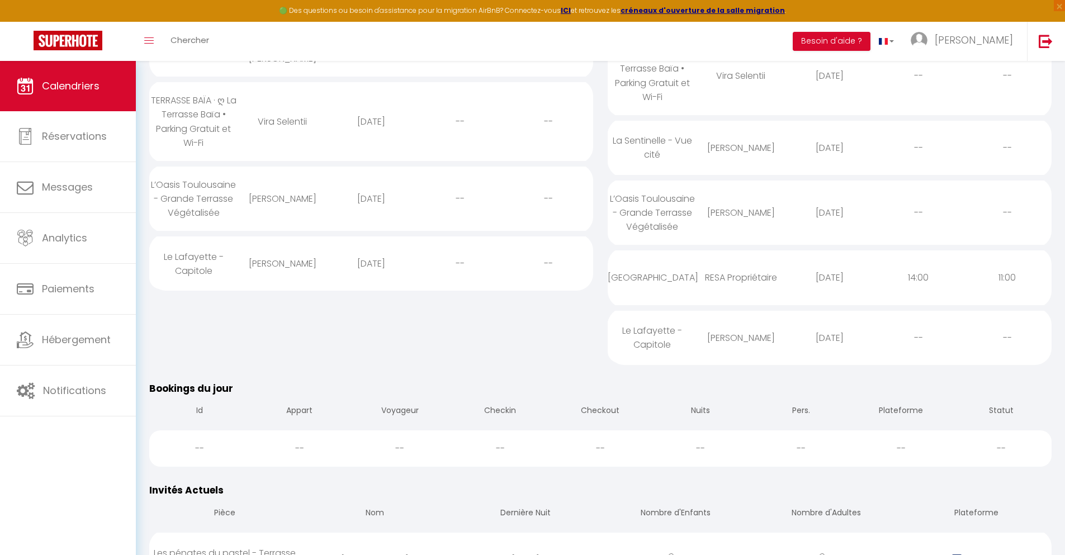
scroll to position [219, 0]
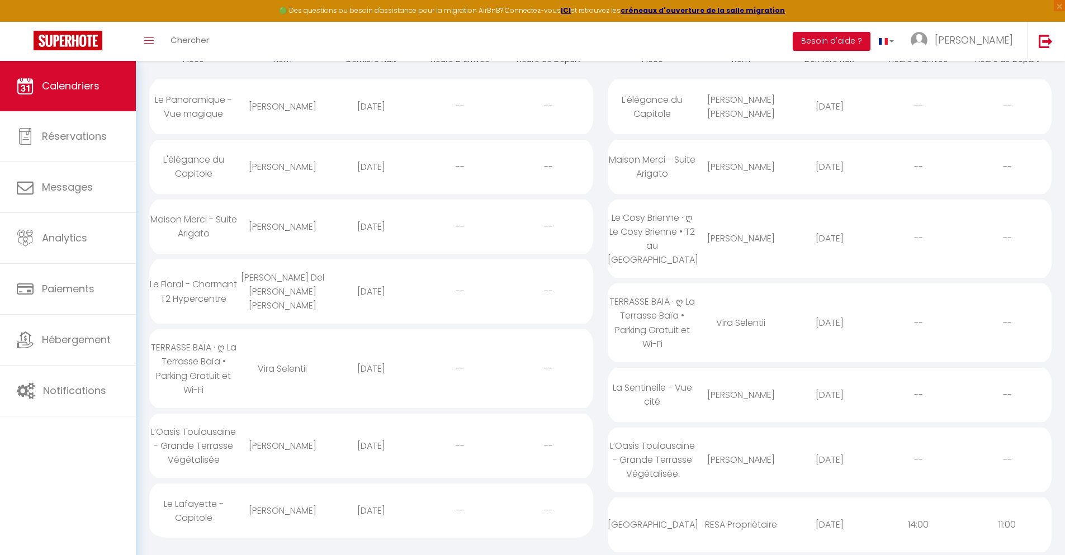
click at [830, 524] on div "[DATE]" at bounding box center [829, 524] width 89 height 36
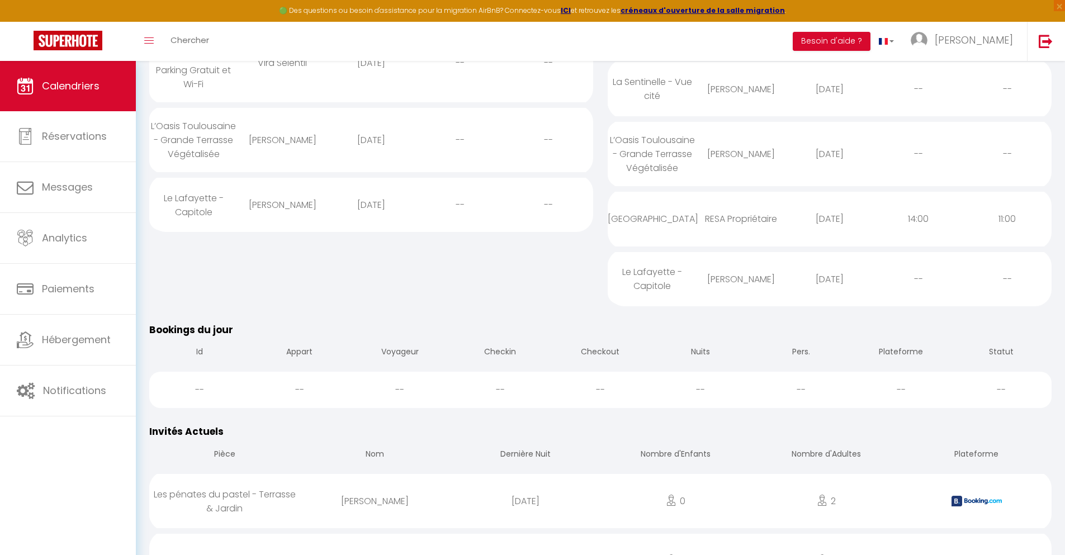
scroll to position [276, 0]
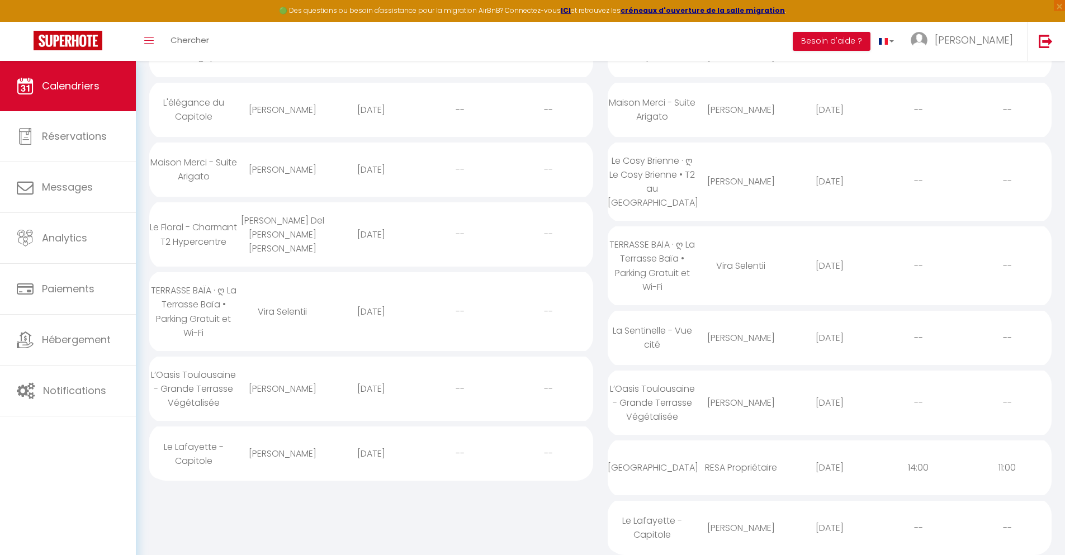
click at [830, 526] on div "[DATE]" at bounding box center [829, 528] width 89 height 36
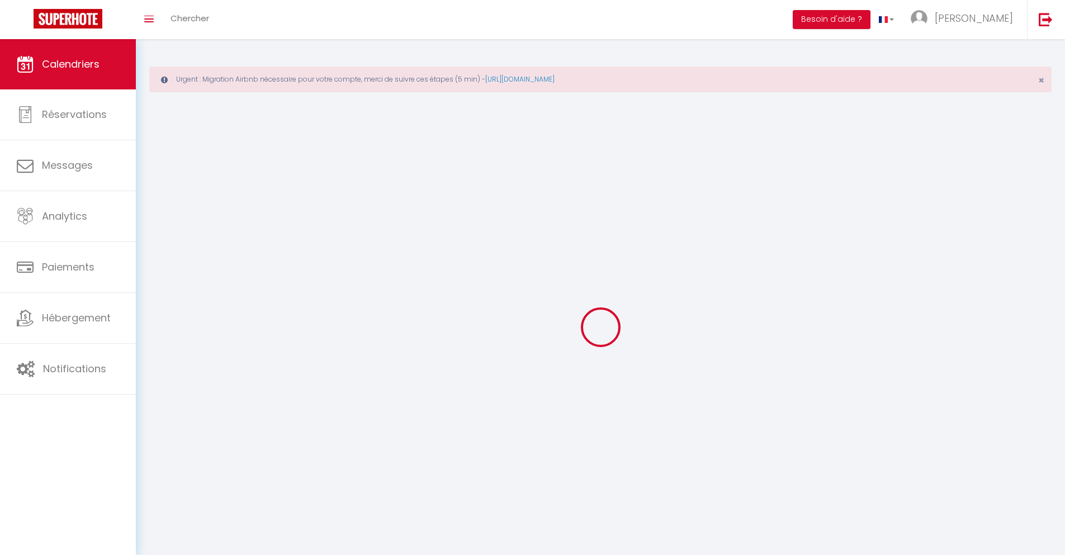
scroll to position [61, 0]
